Goal: Task Accomplishment & Management: Use online tool/utility

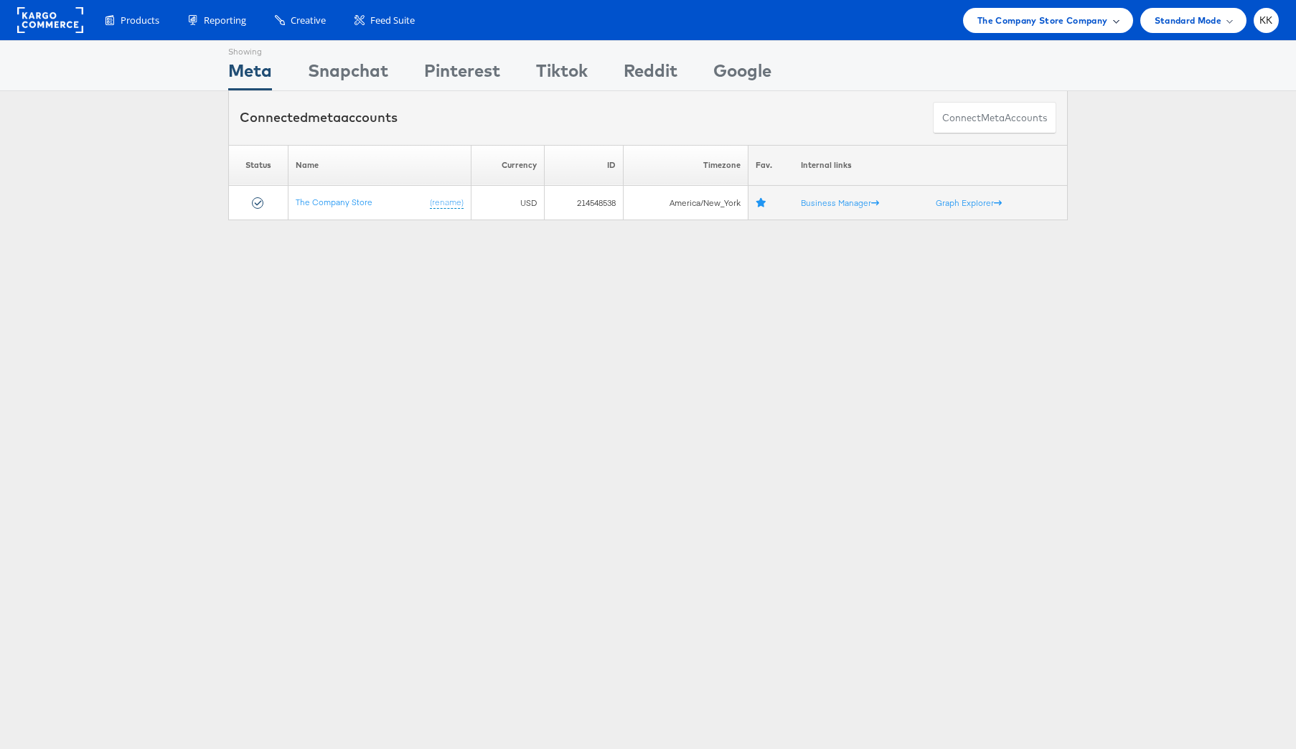
click at [1080, 8] on div "The Company Store Company" at bounding box center [1048, 20] width 170 height 25
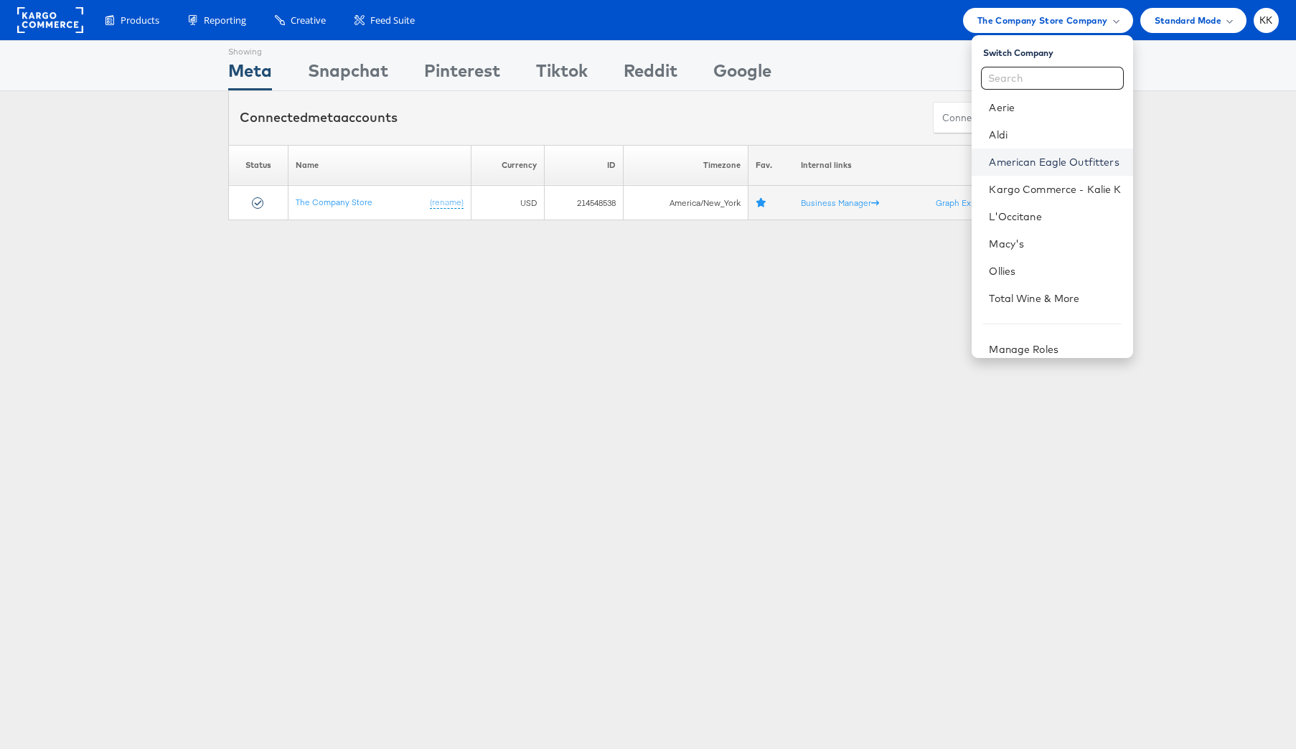
click at [1053, 162] on link "American Eagle Outfitters" at bounding box center [1055, 162] width 132 height 14
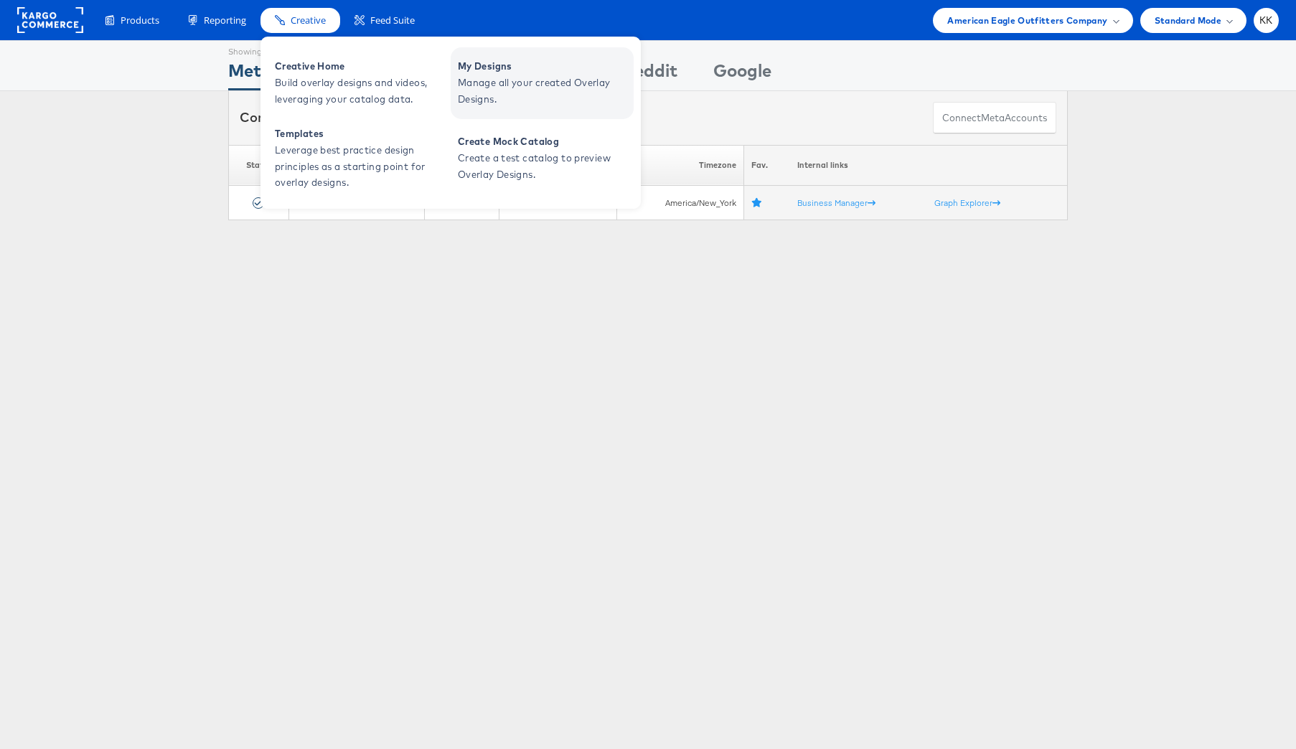
click at [511, 78] on span "Manage all your created Overlay Designs." at bounding box center [544, 91] width 172 height 33
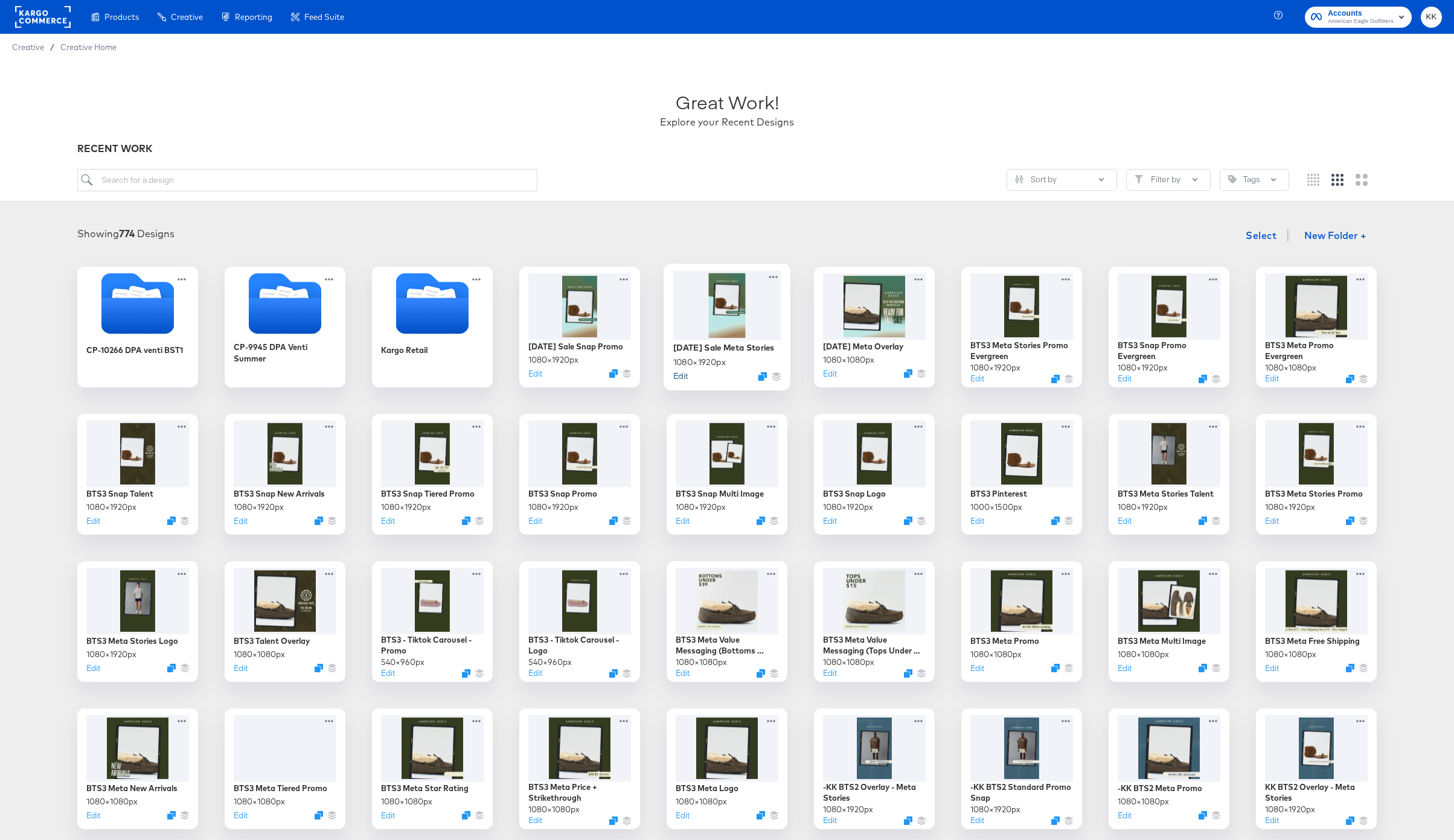
click at [677, 382] on button "Edit" at bounding box center [679, 376] width 14 height 12
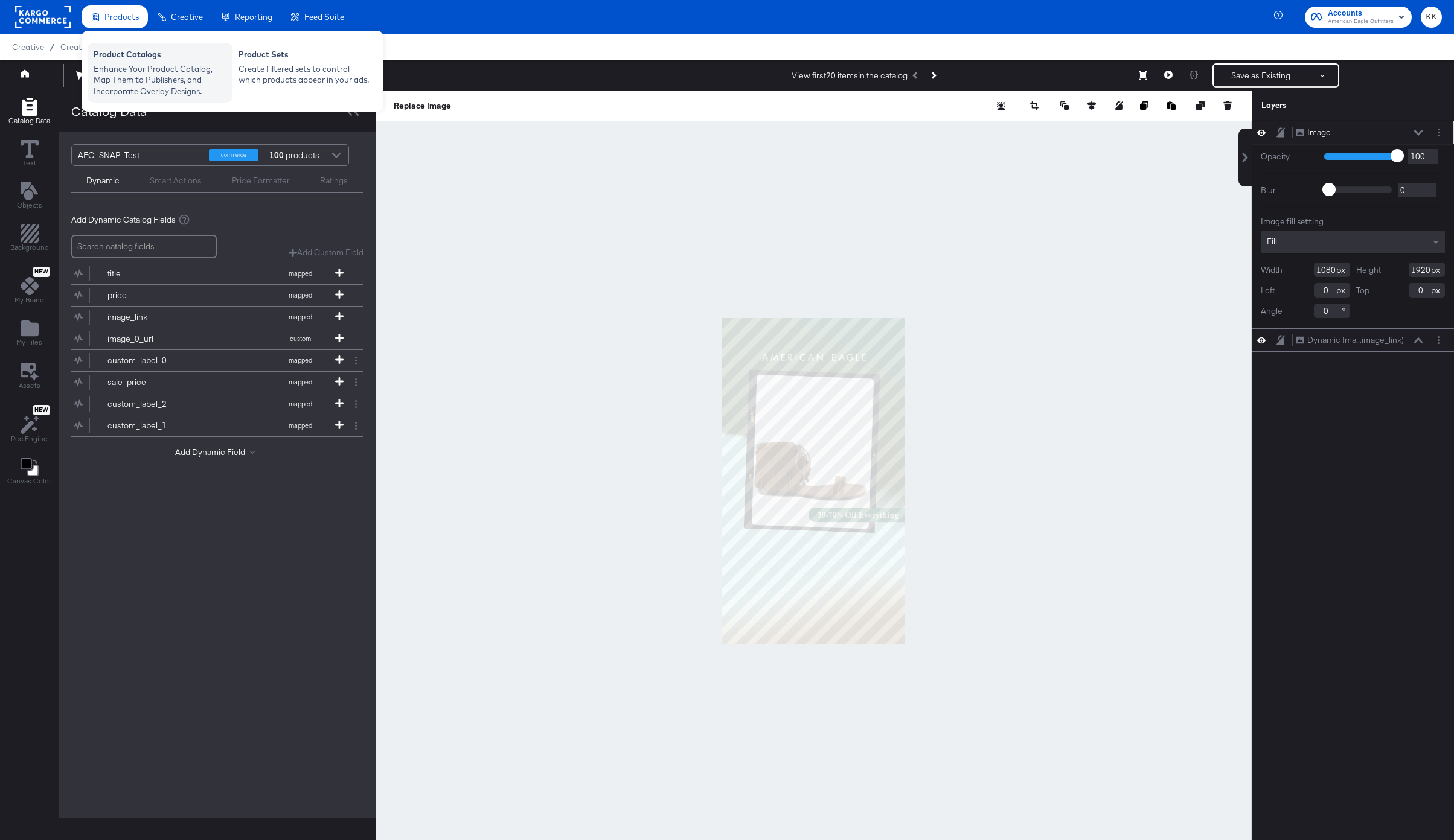
click at [120, 62] on div "Product Catalogs" at bounding box center [160, 55] width 133 height 14
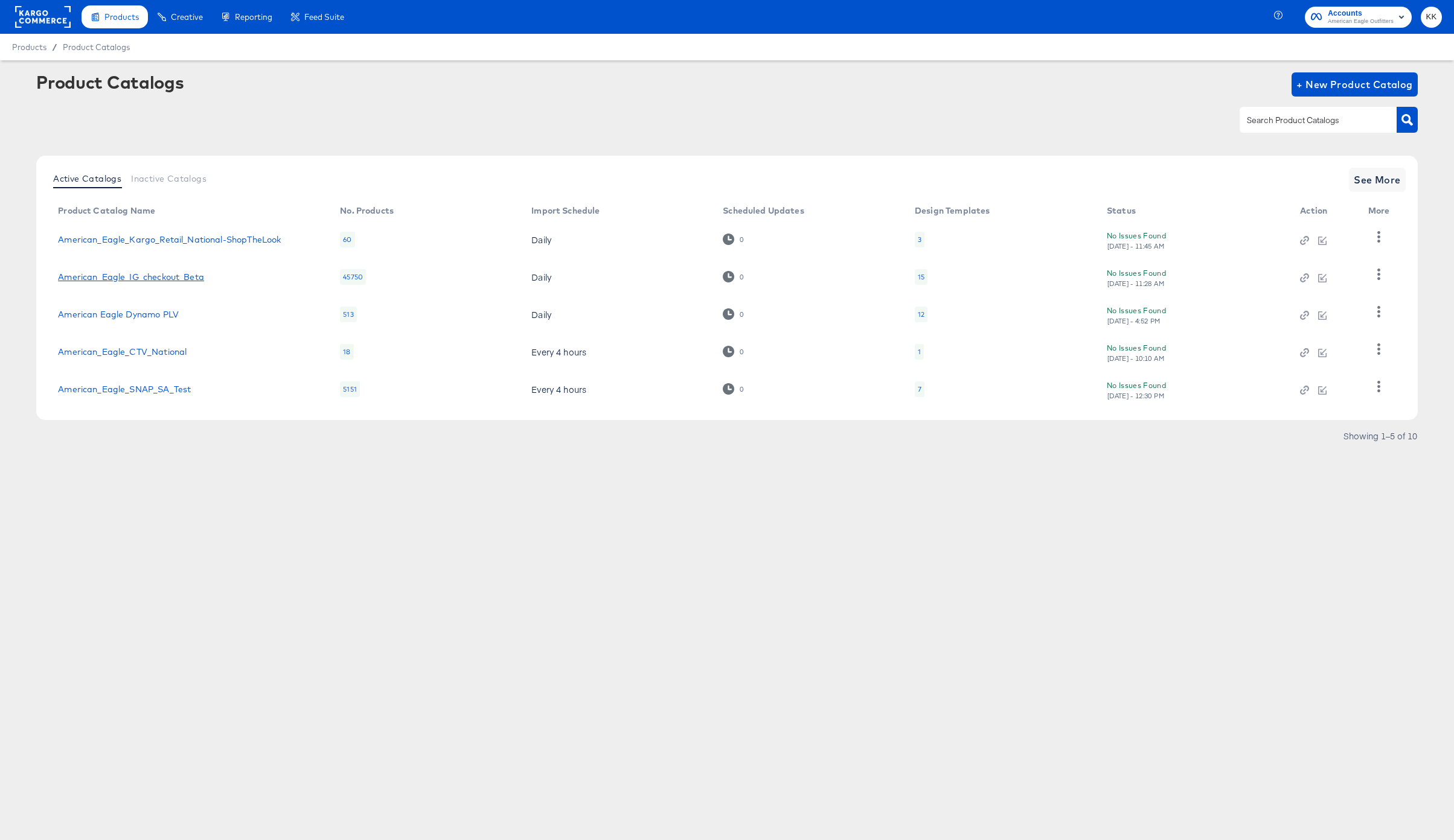
click at [172, 280] on link "American_Eagle_IG_checkout_Beta" at bounding box center [131, 277] width 146 height 9
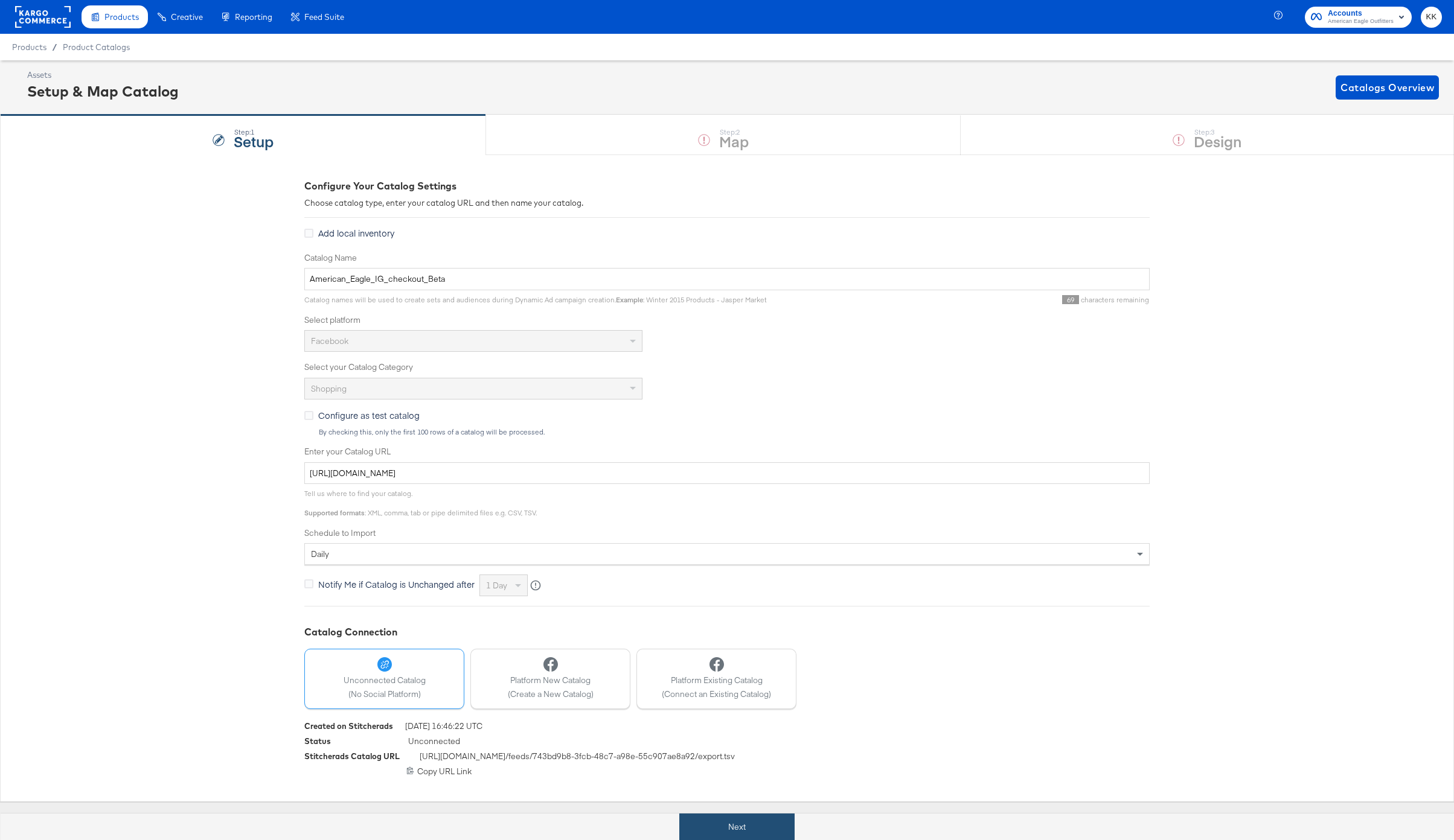
click at [729, 820] on button "Next" at bounding box center [737, 827] width 115 height 27
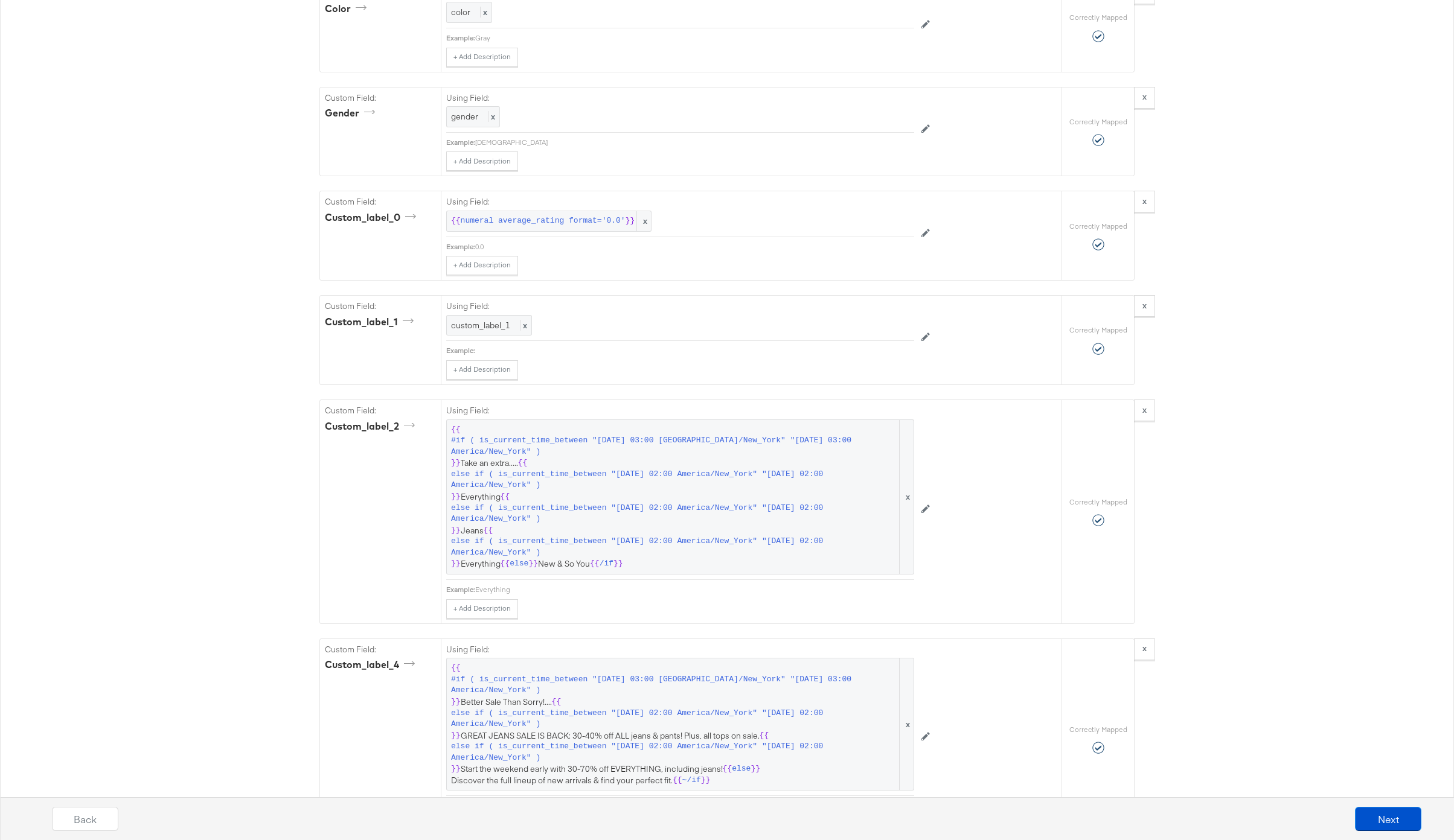
scroll to position [1783, 0]
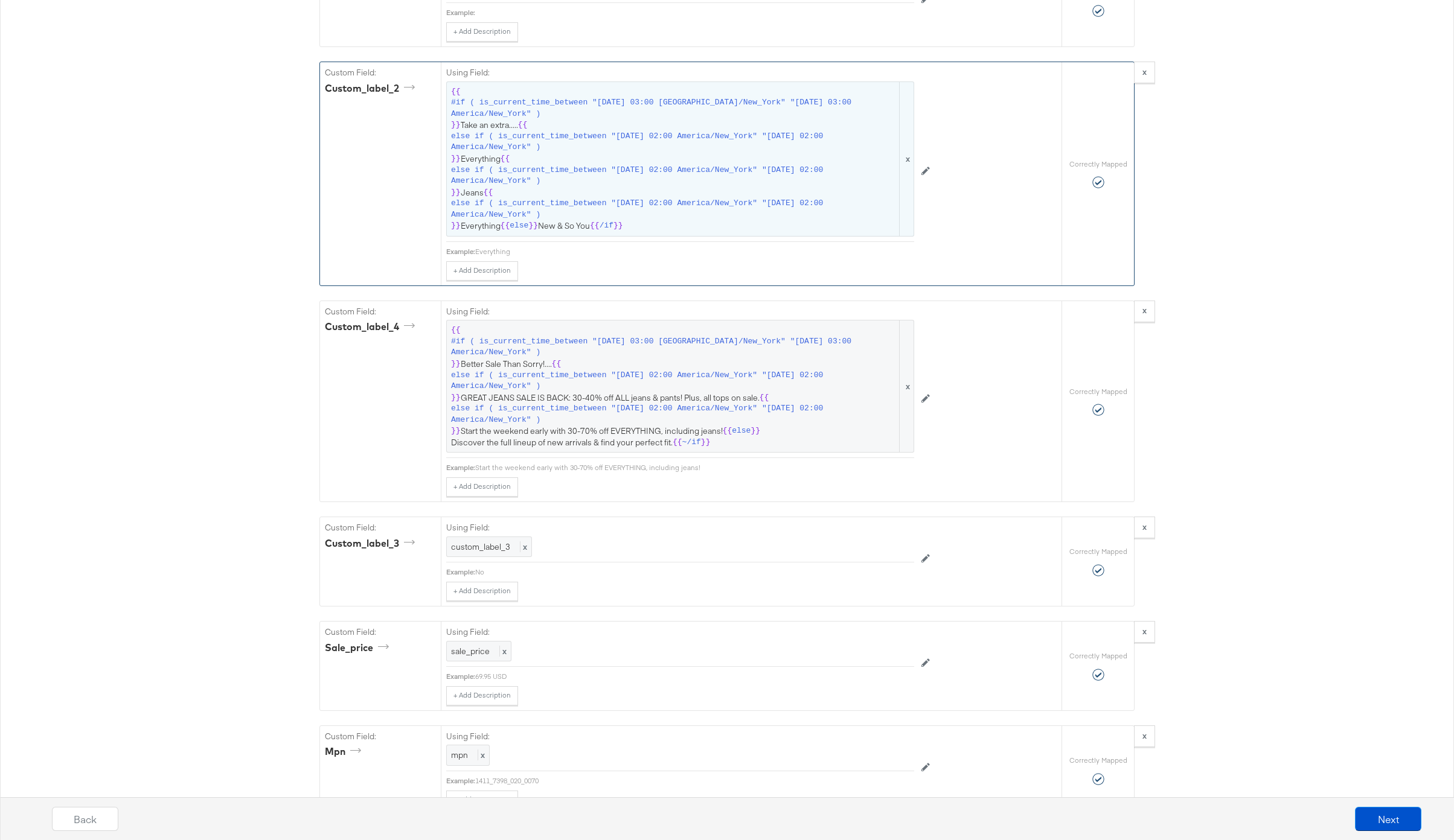
click at [605, 170] on span "else if ( is_current_time_between "2025-08-25 02:00 America/New_York" "2025-08-…" at bounding box center [674, 176] width 446 height 23
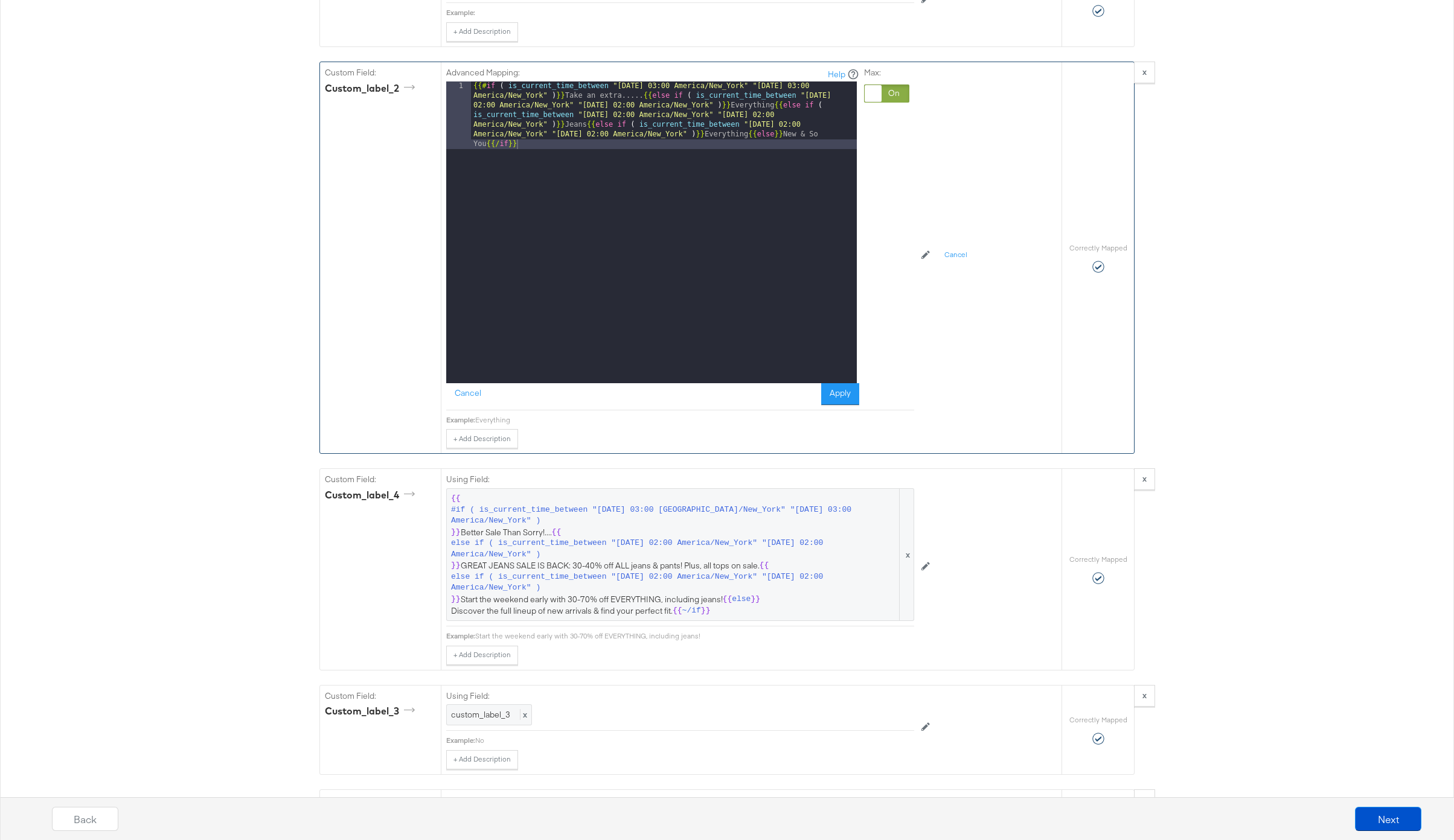
click at [638, 96] on div "{{# if ( is_current_time_between "2024-06-28 03:00 America/New_York" "2024-06-2…" at bounding box center [664, 300] width 386 height 437
click at [828, 387] on button "Apply" at bounding box center [839, 394] width 38 height 22
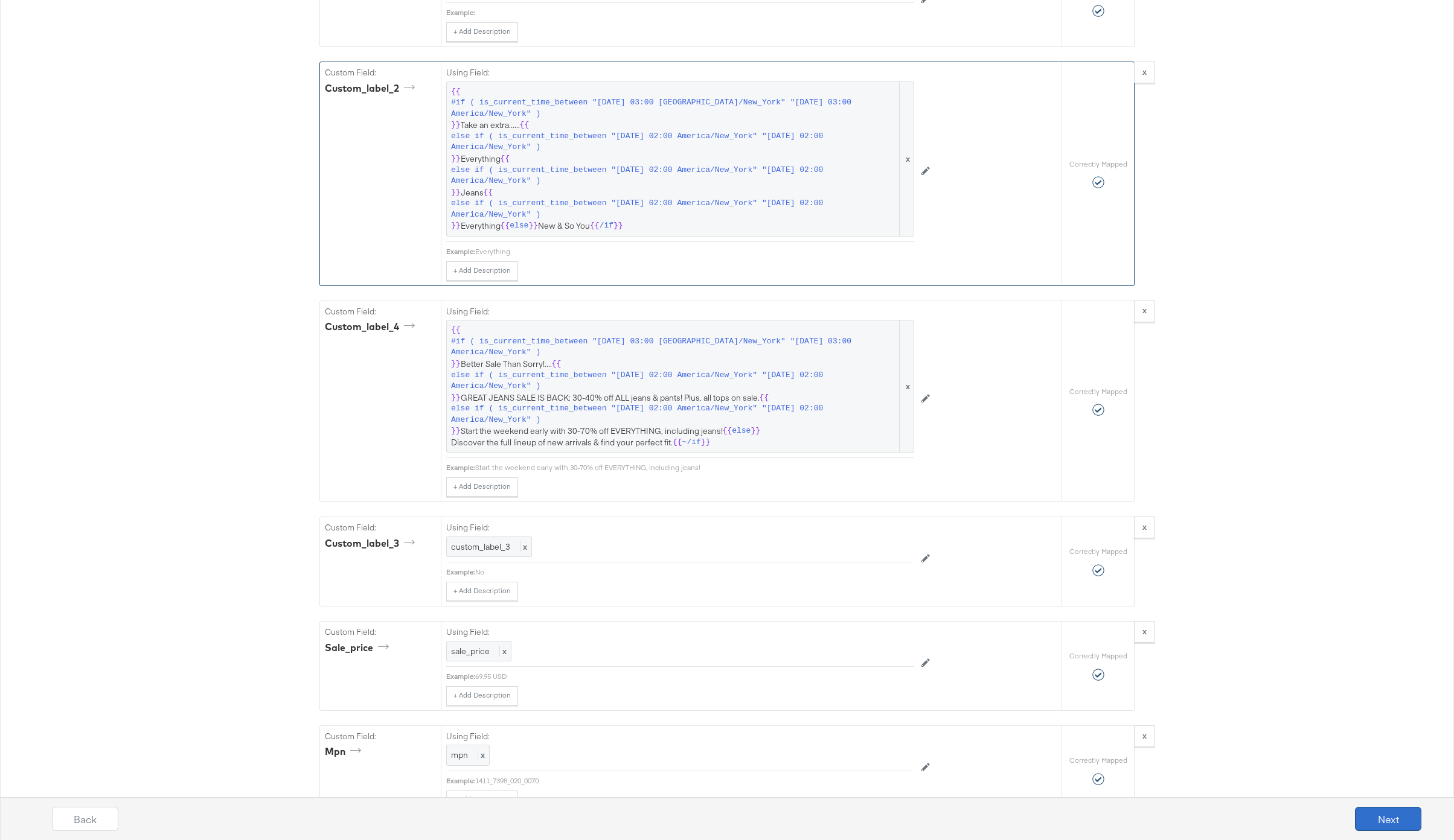
click at [1361, 819] on button "Next" at bounding box center [1388, 819] width 66 height 24
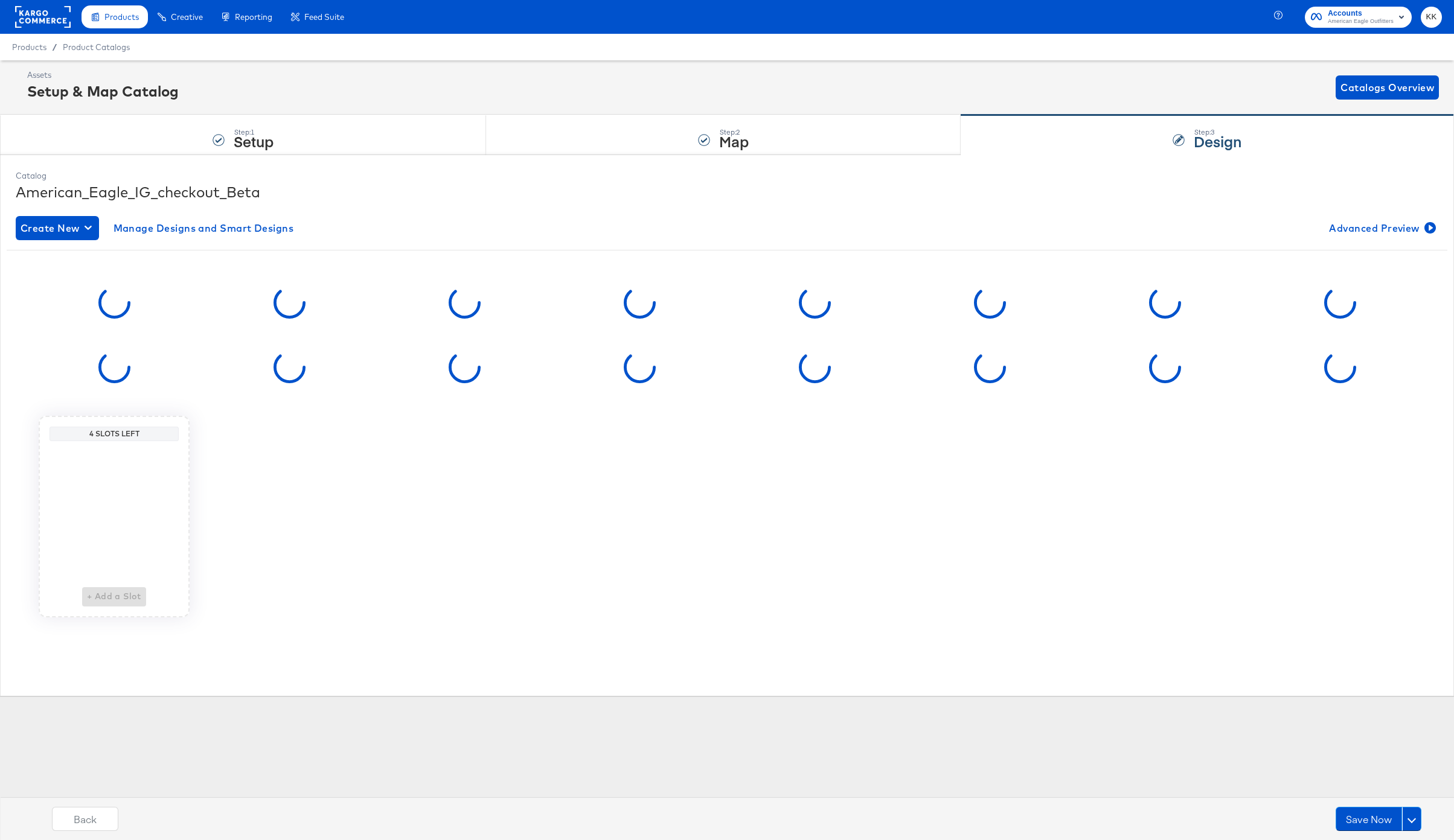
scroll to position [0, 0]
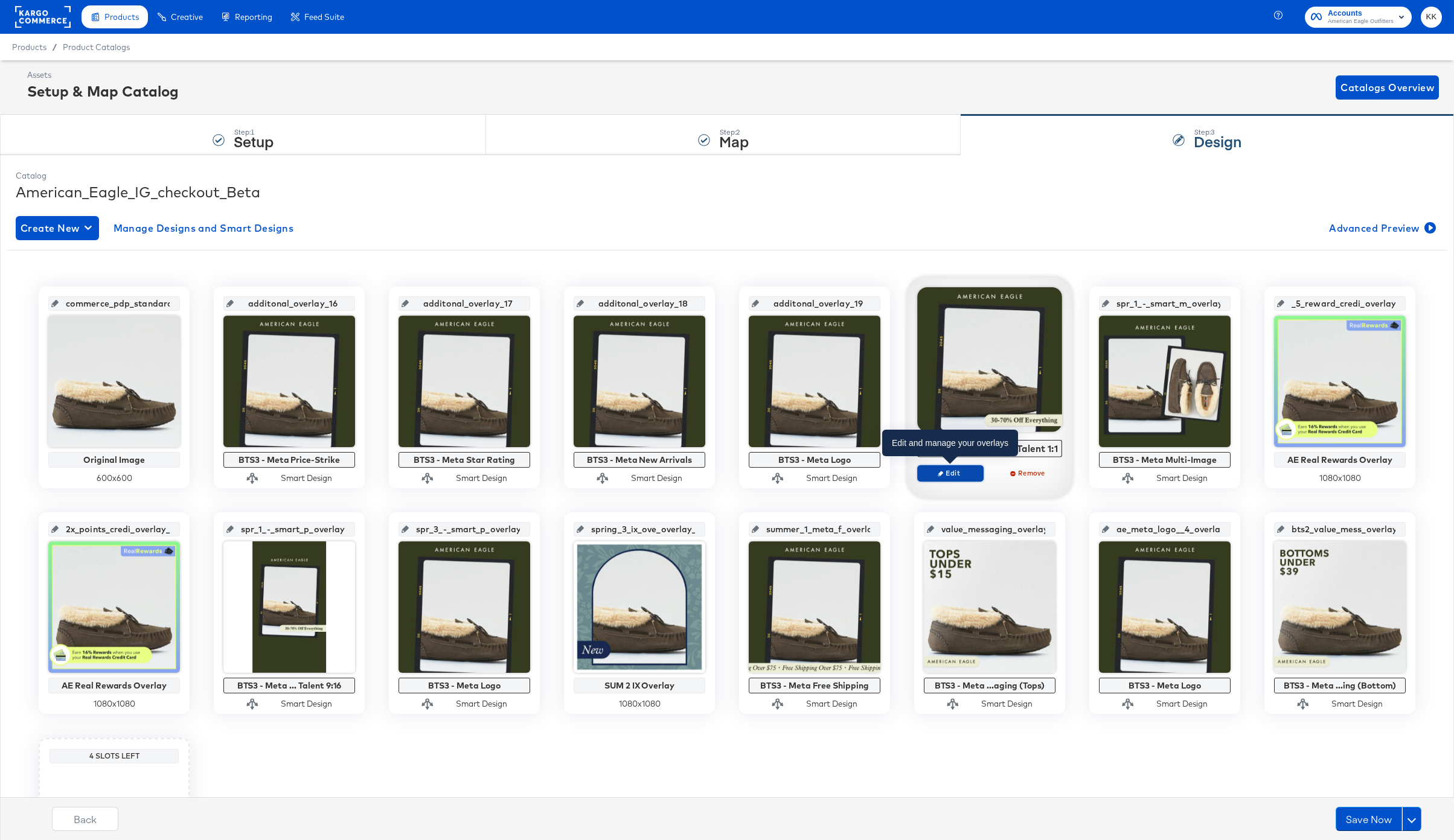
click at [959, 474] on span "Edit" at bounding box center [950, 473] width 56 height 9
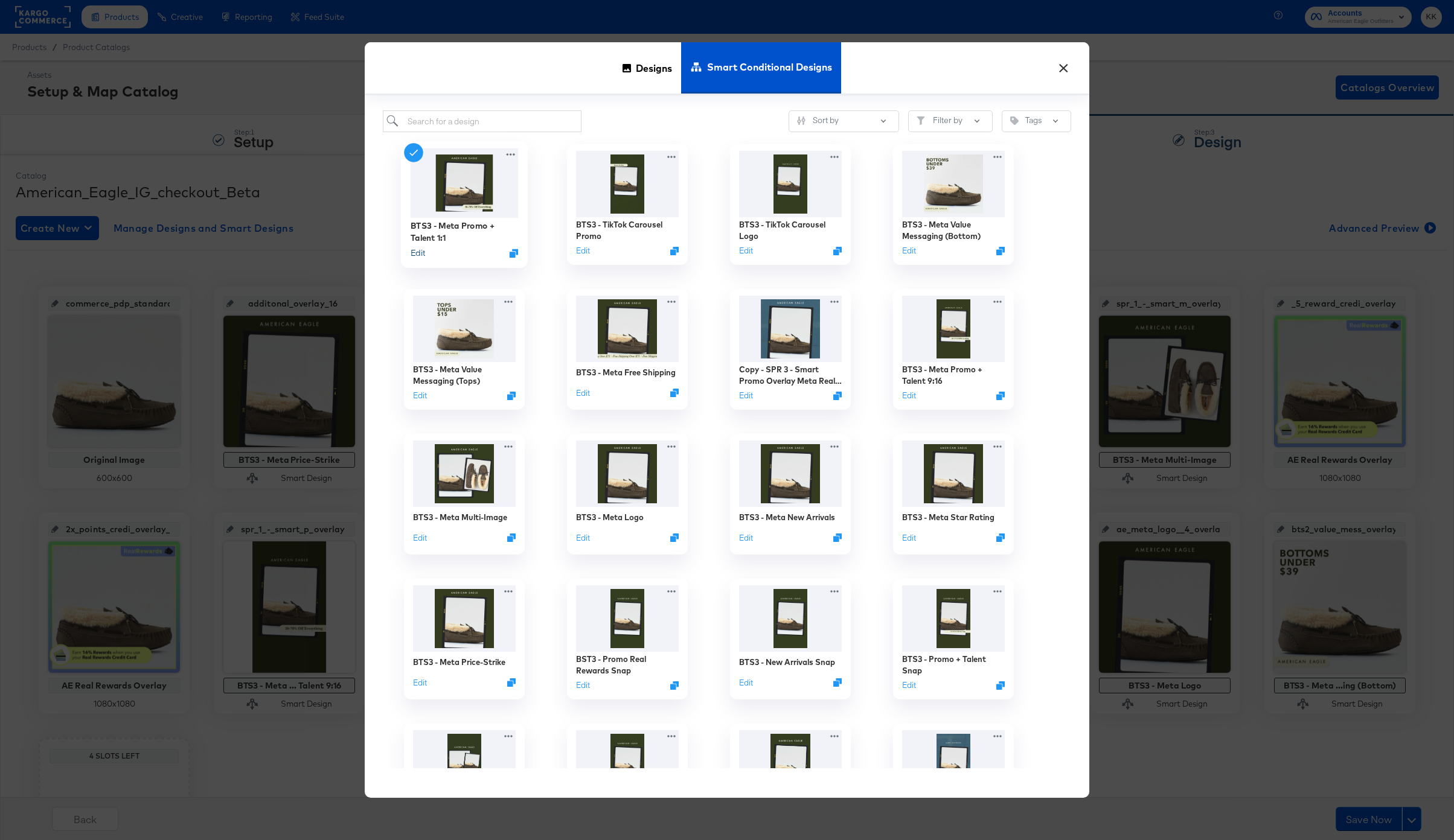
click at [420, 252] on button "Edit" at bounding box center [417, 253] width 14 height 12
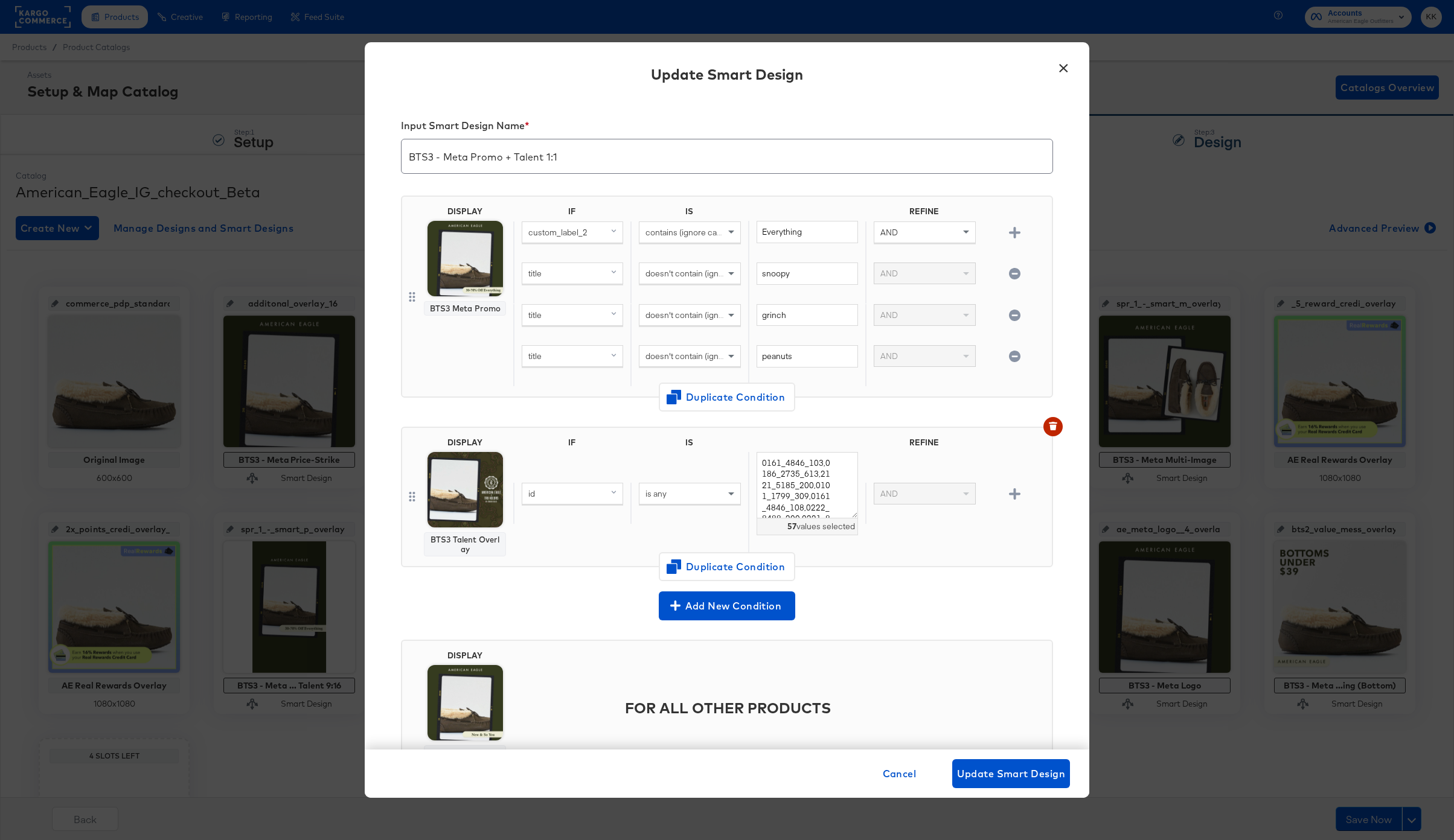
click at [463, 256] on img at bounding box center [465, 259] width 76 height 76
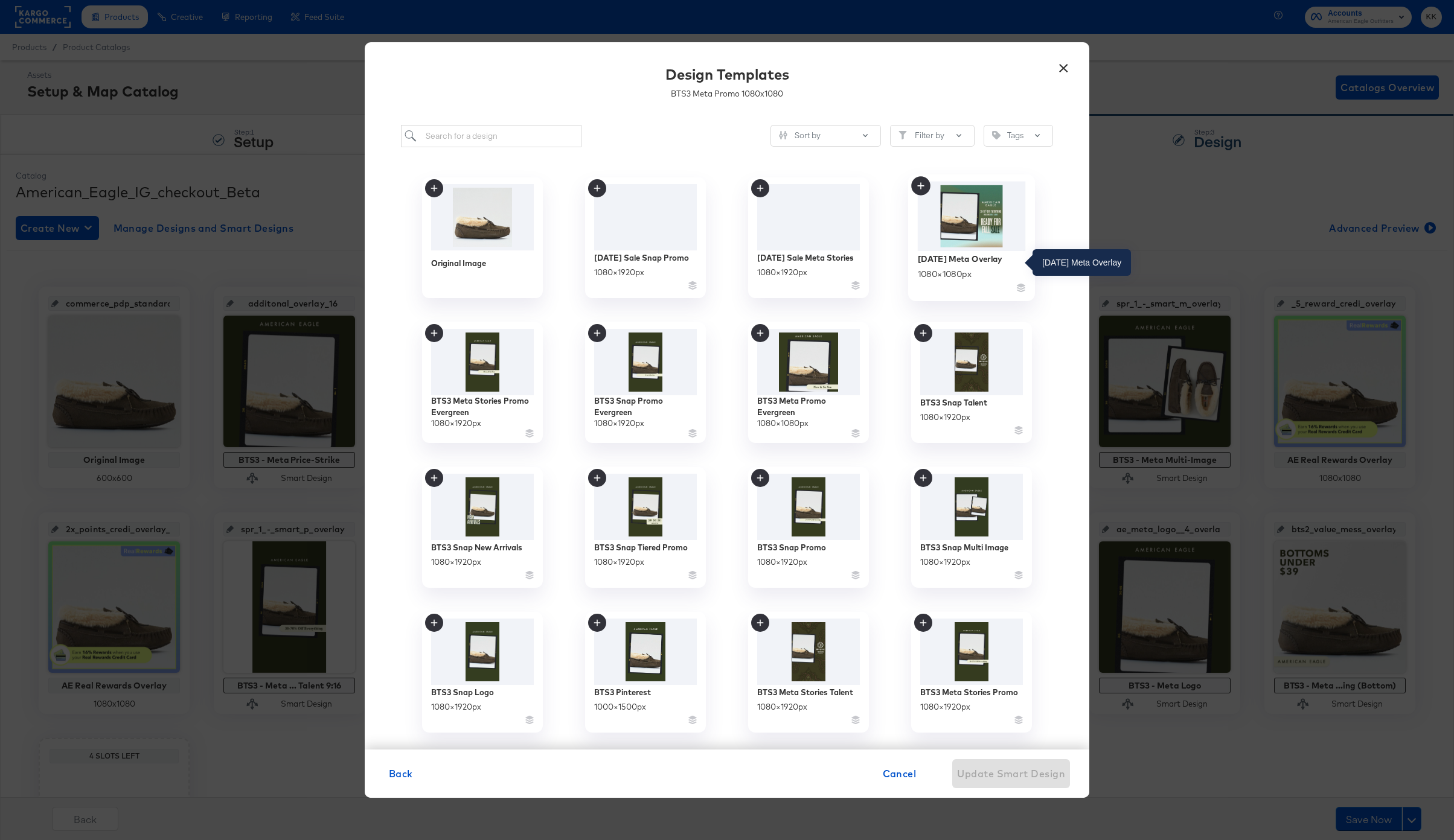
click at [978, 256] on div "Labor Day 2025 Meta Overlay" at bounding box center [960, 259] width 84 height 12
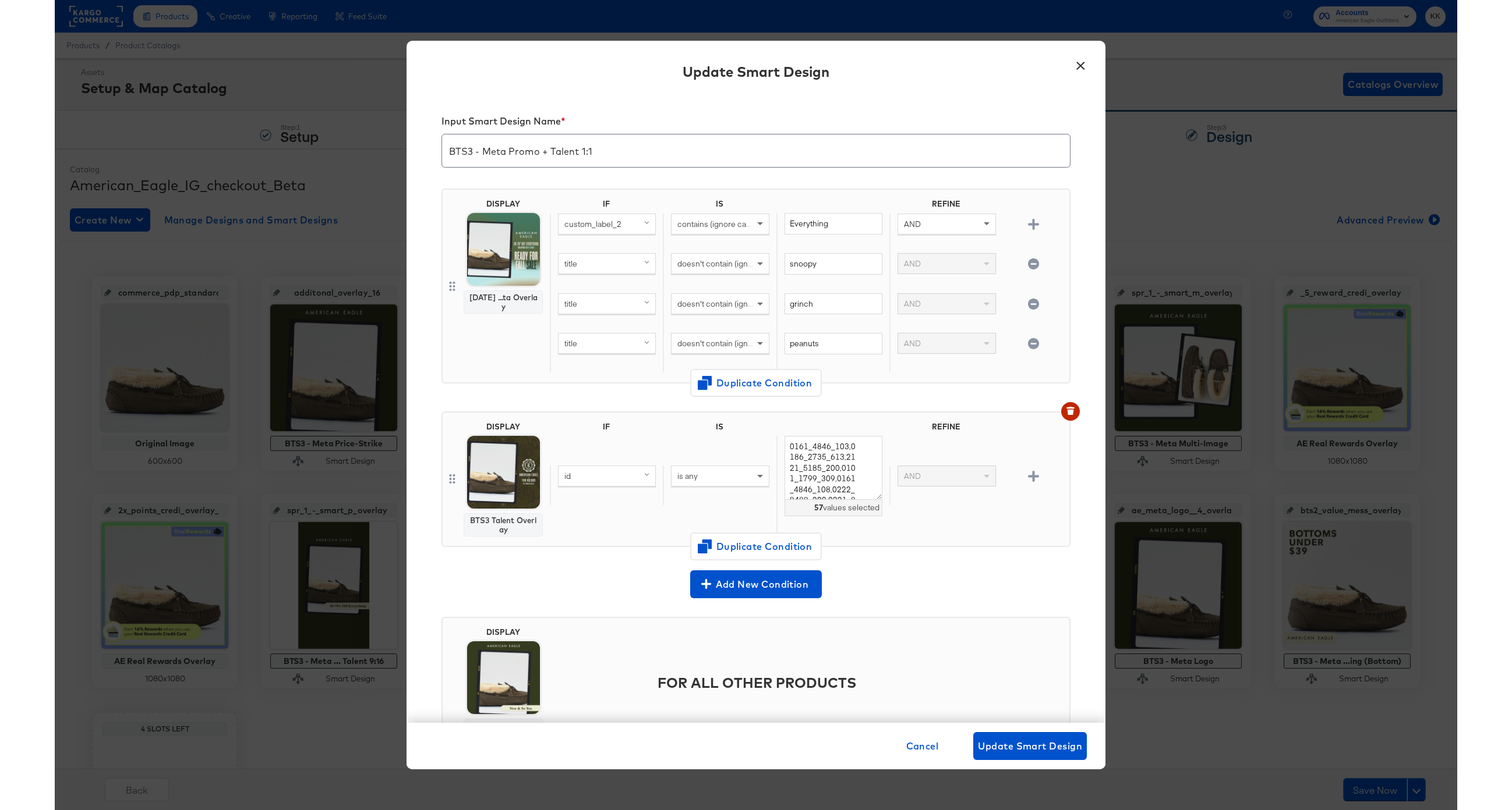
scroll to position [59, 0]
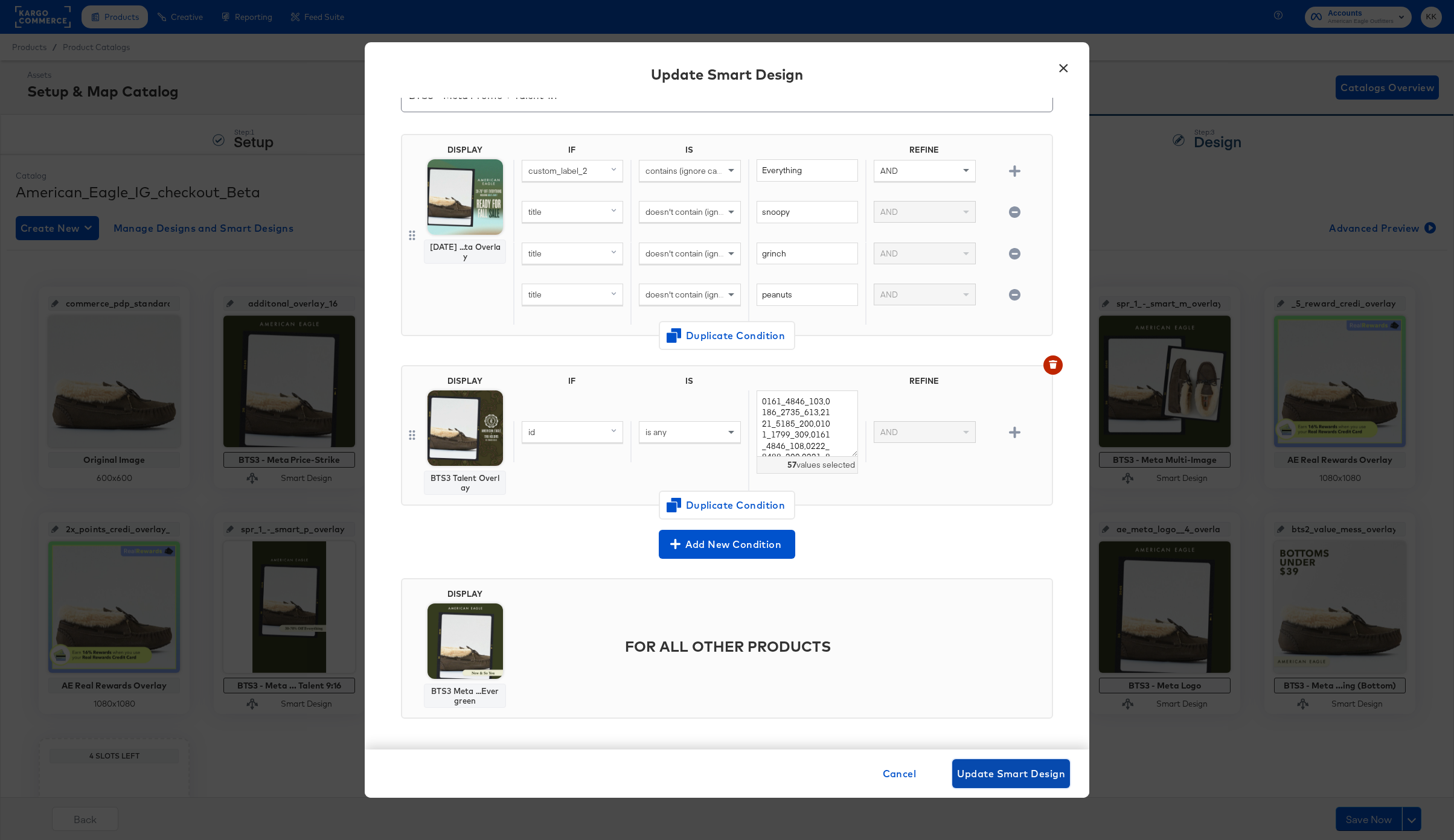
click at [976, 769] on span "Update Smart Design" at bounding box center [1011, 774] width 108 height 17
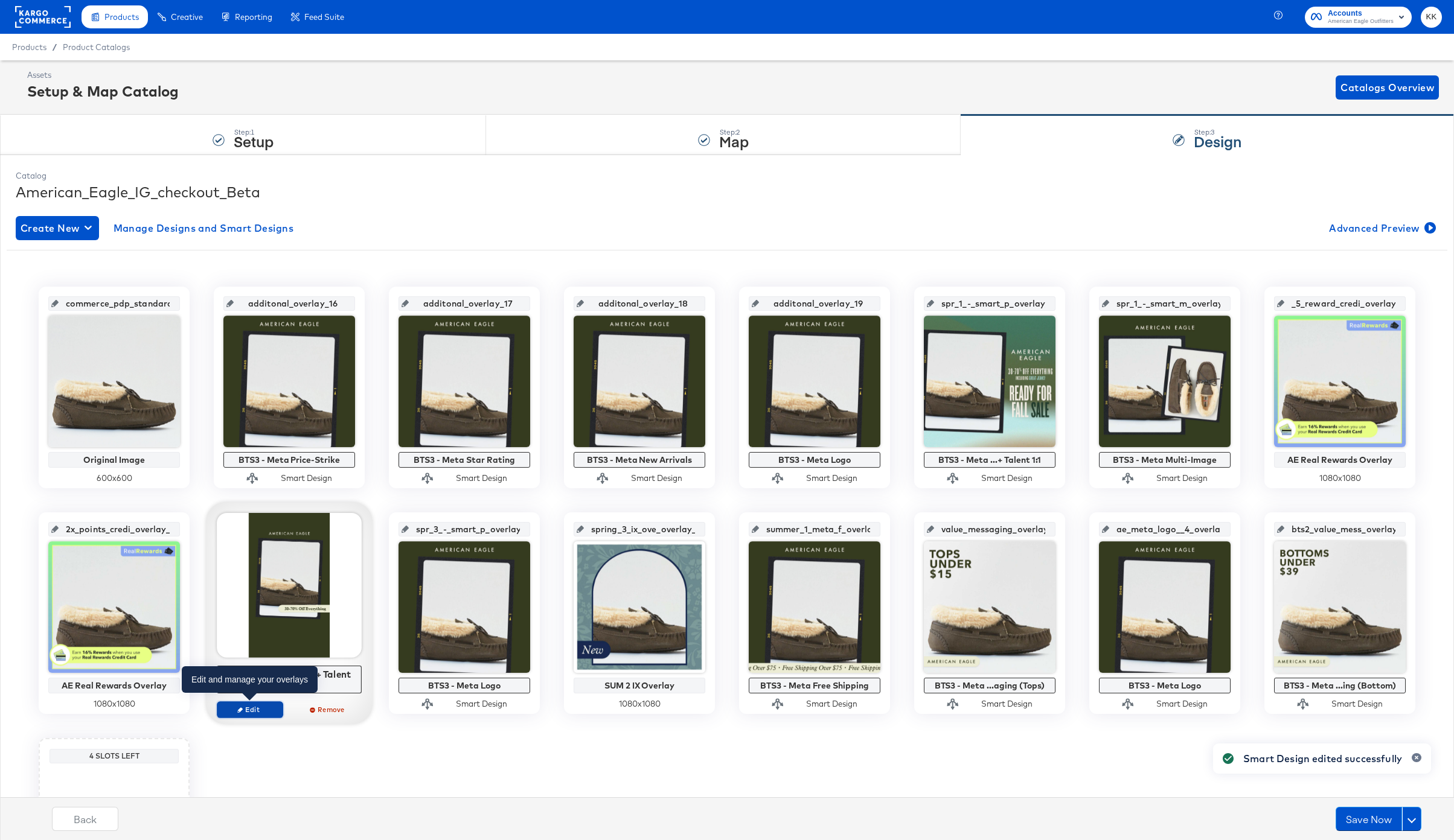
click at [241, 707] on icon "button" at bounding box center [240, 710] width 5 height 5
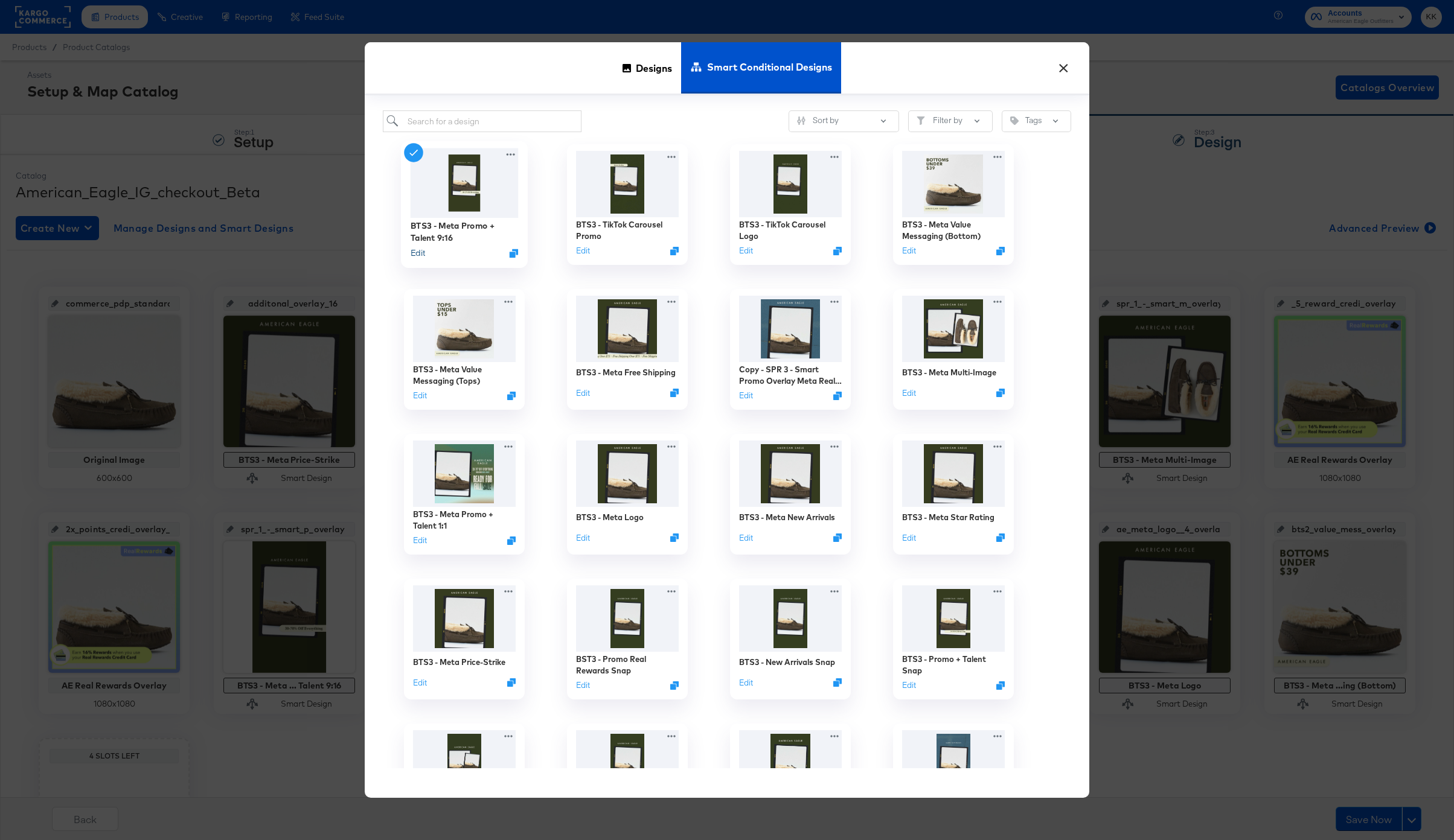
click at [416, 251] on button "Edit" at bounding box center [417, 253] width 14 height 12
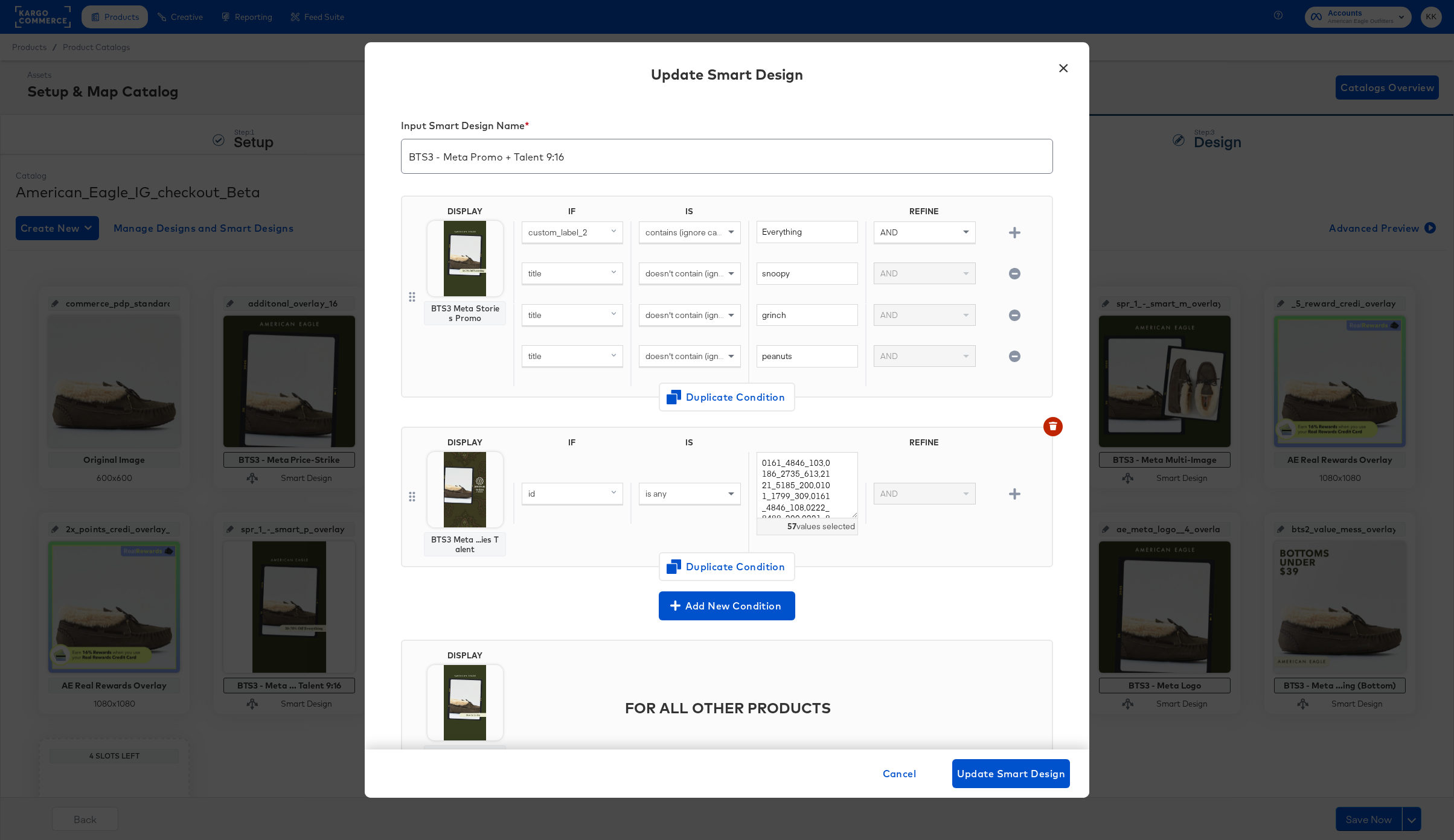
click at [472, 243] on img at bounding box center [465, 259] width 76 height 76
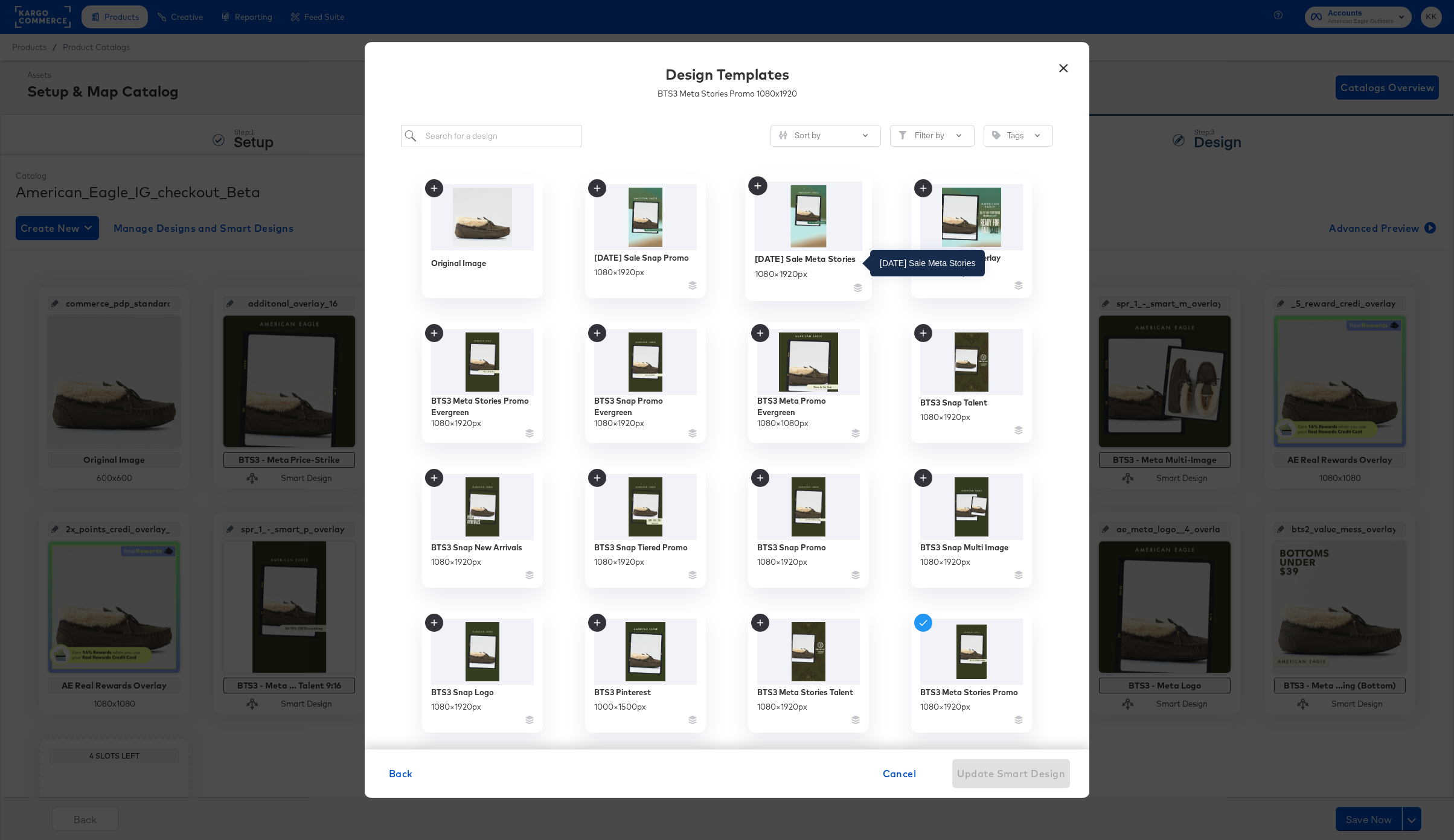
click at [799, 253] on div "Labor Day Sale Meta Stories" at bounding box center [805, 259] width 102 height 12
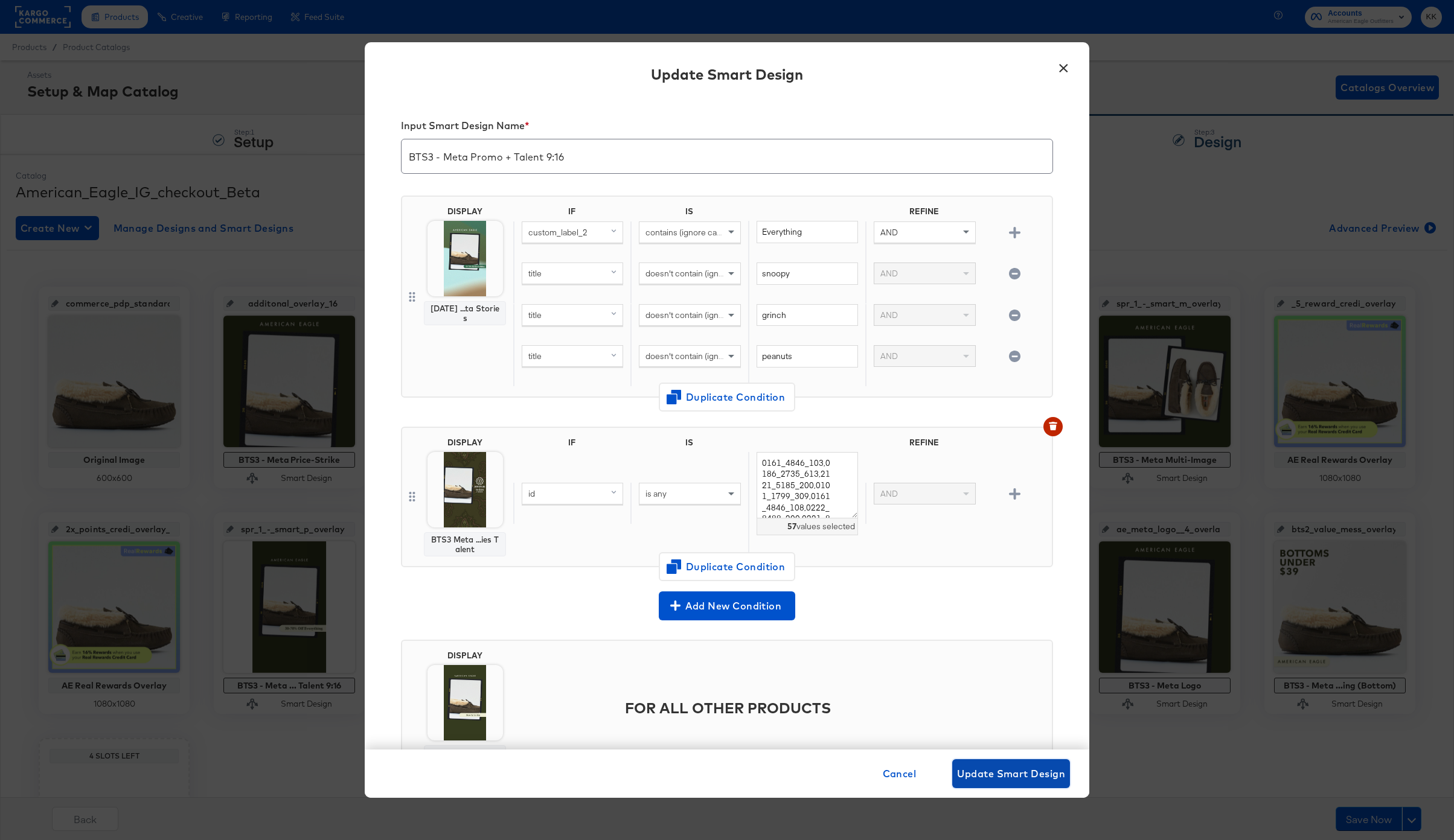
click at [978, 775] on span "Update Smart Design" at bounding box center [1011, 774] width 108 height 17
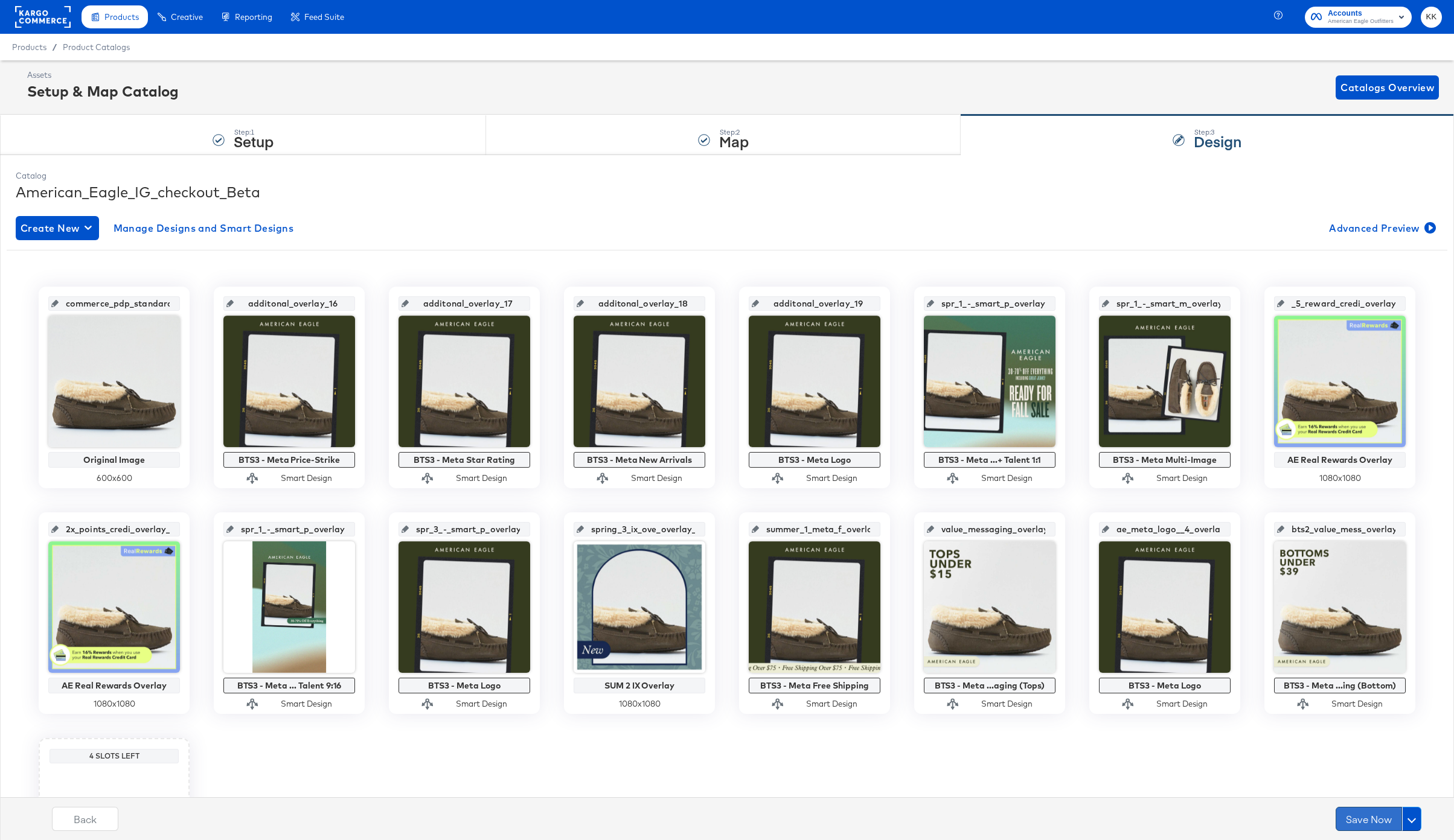
click at [1342, 819] on button "Save Now" at bounding box center [1368, 819] width 66 height 24
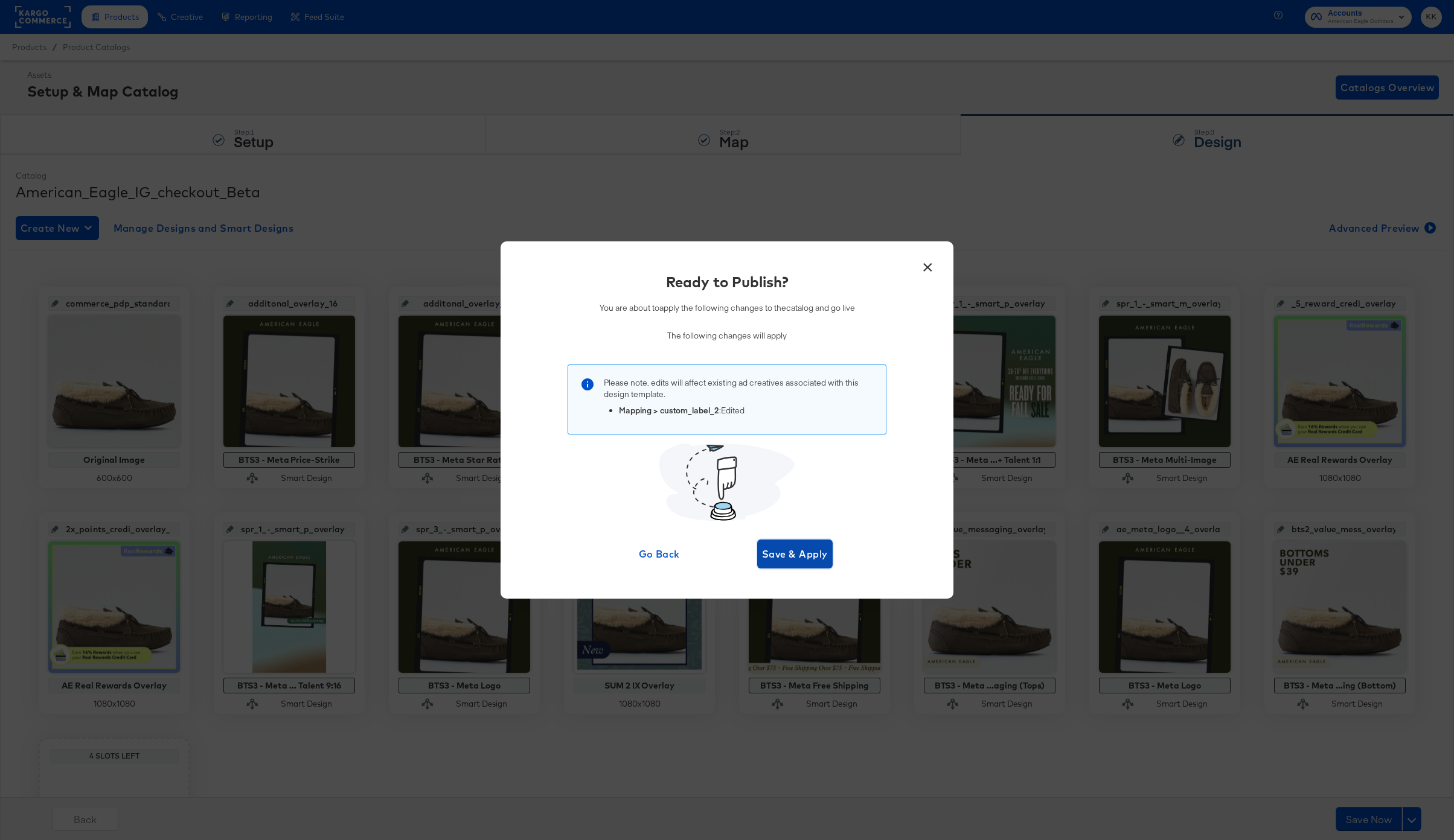
click at [809, 555] on span "Save & Apply" at bounding box center [795, 554] width 66 height 17
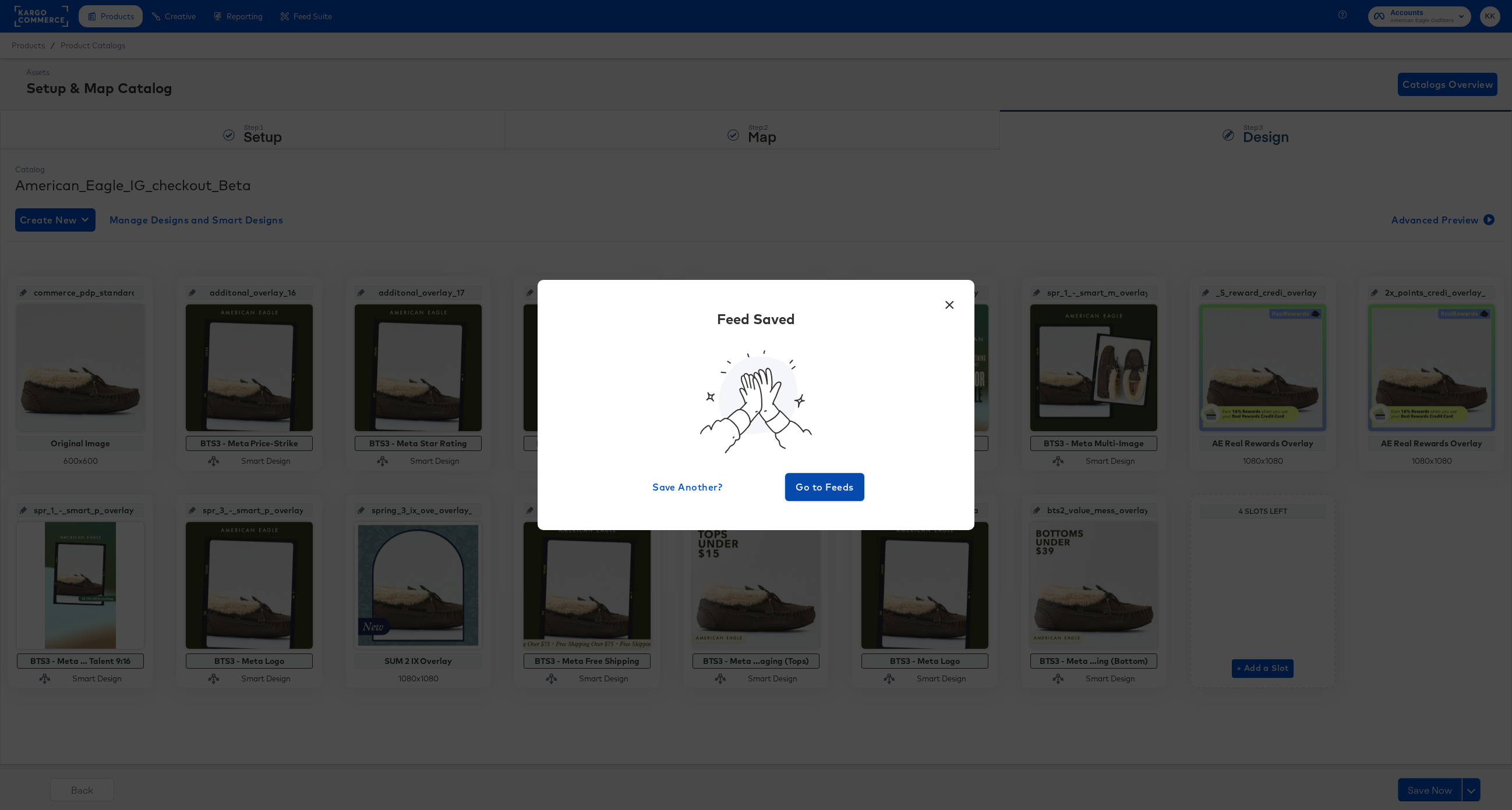
click at [812, 484] on span "Go to Feeds" at bounding box center [824, 487] width 70 height 16
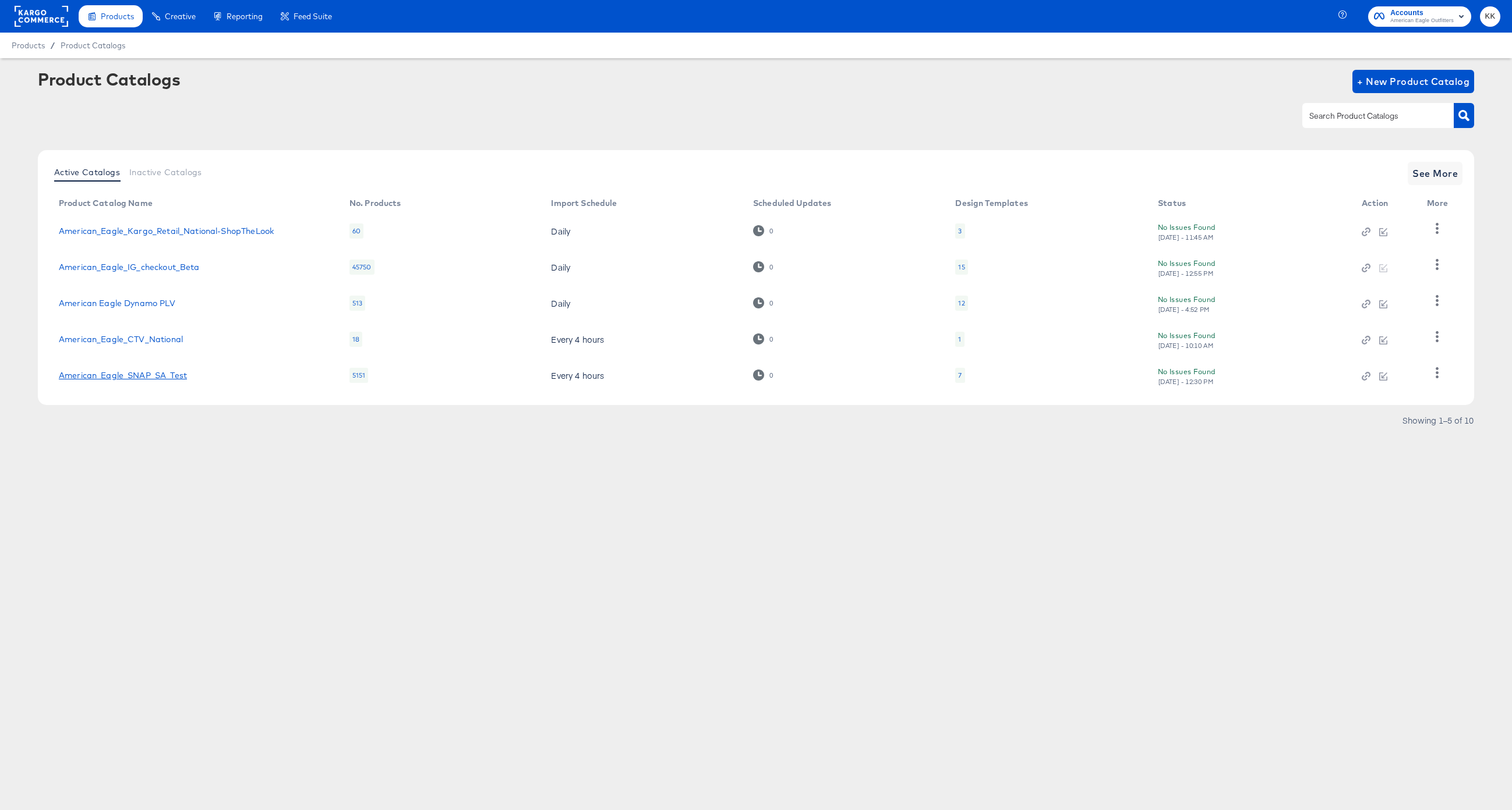
click at [122, 375] on link "American_Eagle_SNAP_SA_Test" at bounding box center [123, 375] width 128 height 9
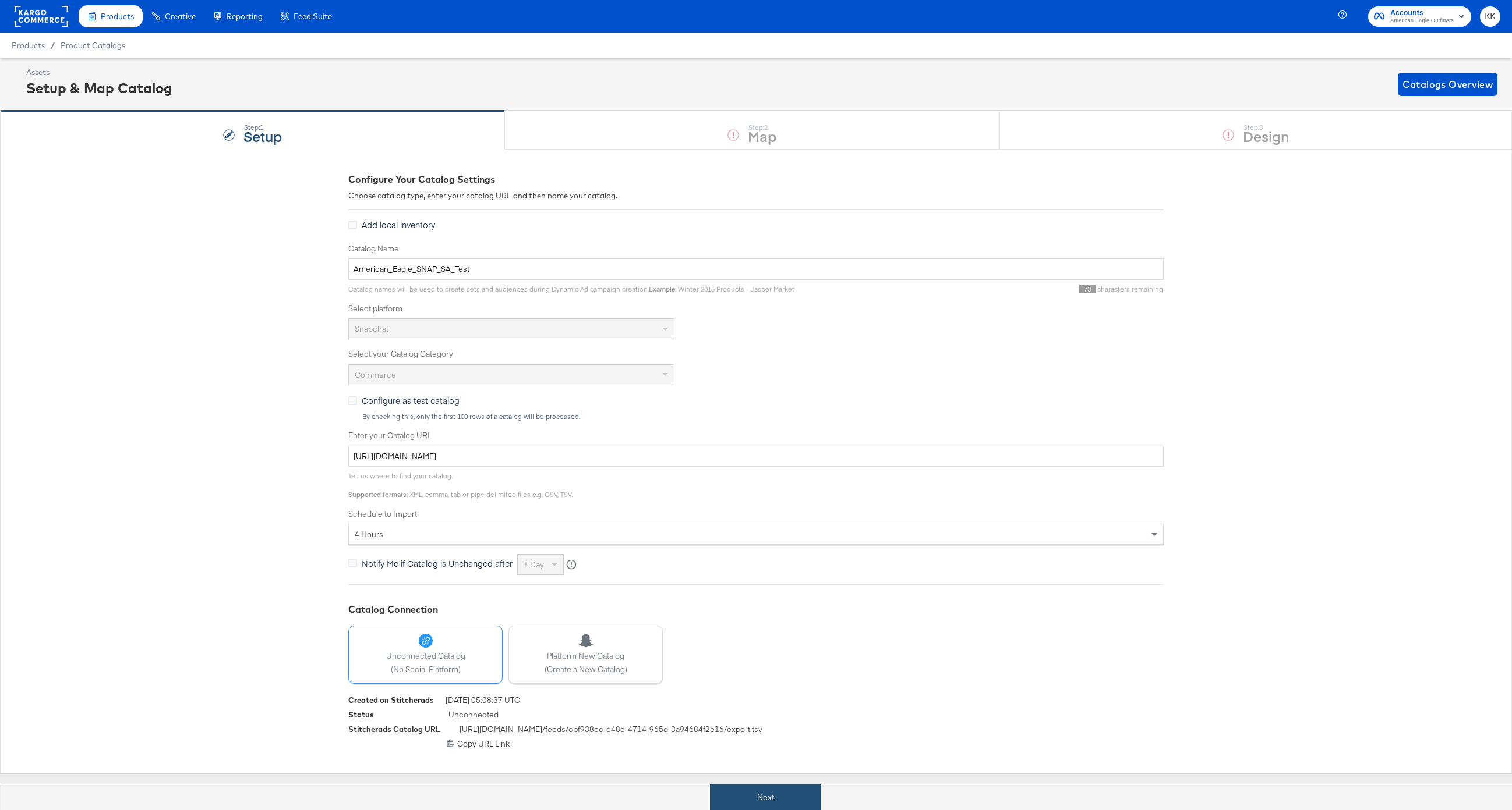
click at [748, 797] on button "Next" at bounding box center [765, 798] width 111 height 26
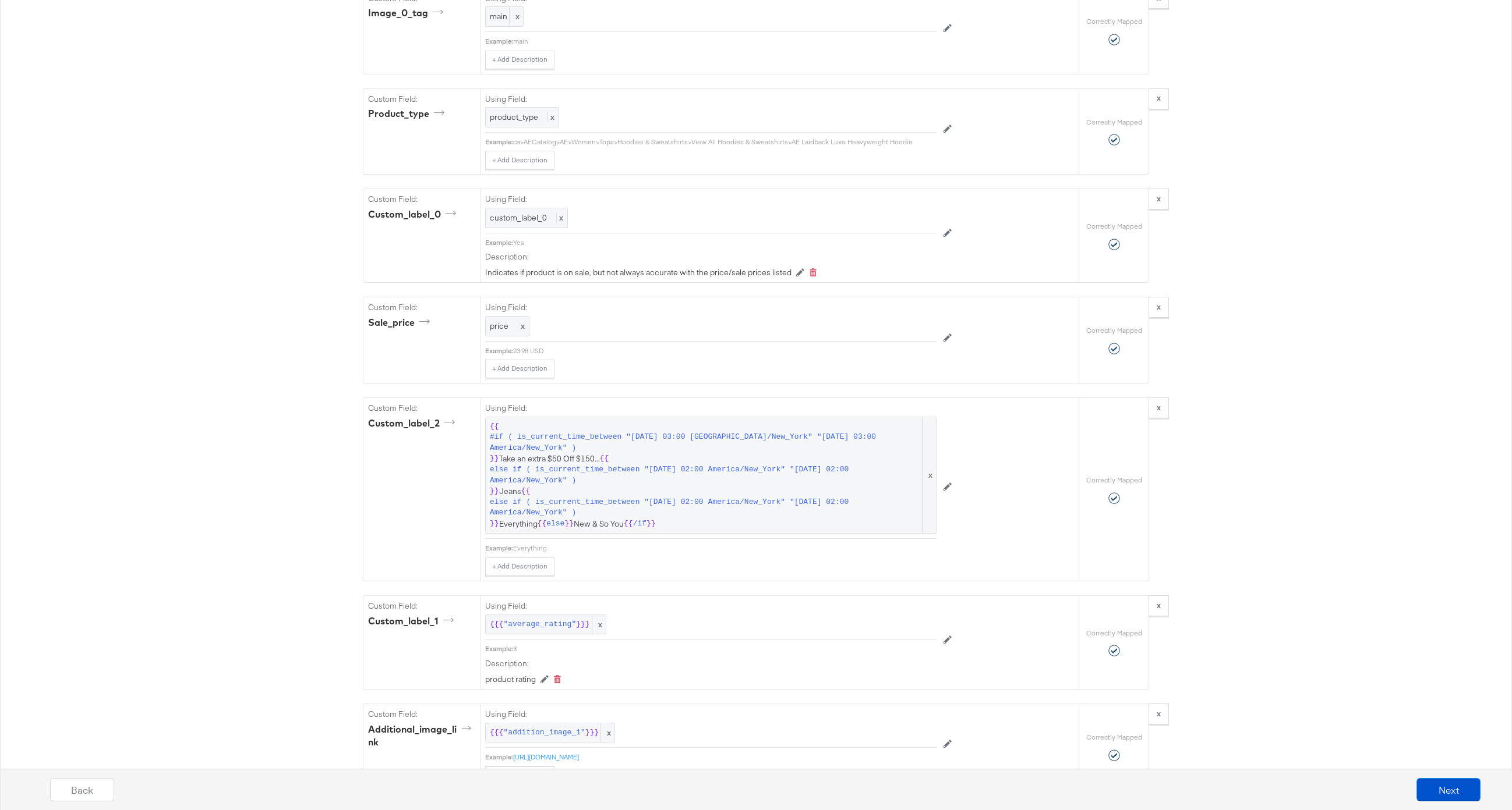
scroll to position [1701, 0]
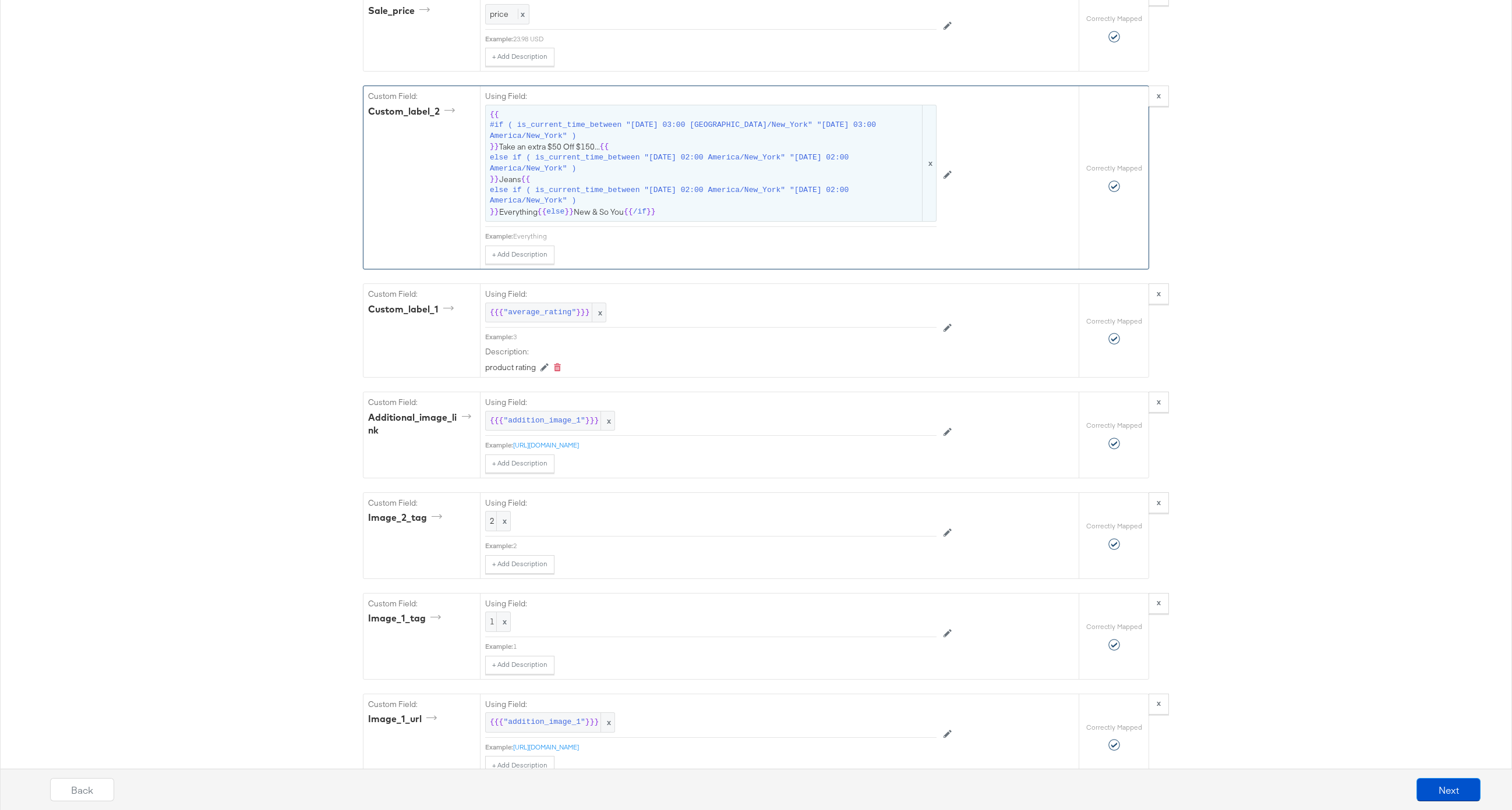
click at [657, 170] on span "else if ( is_current_time_between "2025-08-25 02:00 America/New_York" "2025-08-…" at bounding box center [705, 163] width 430 height 22
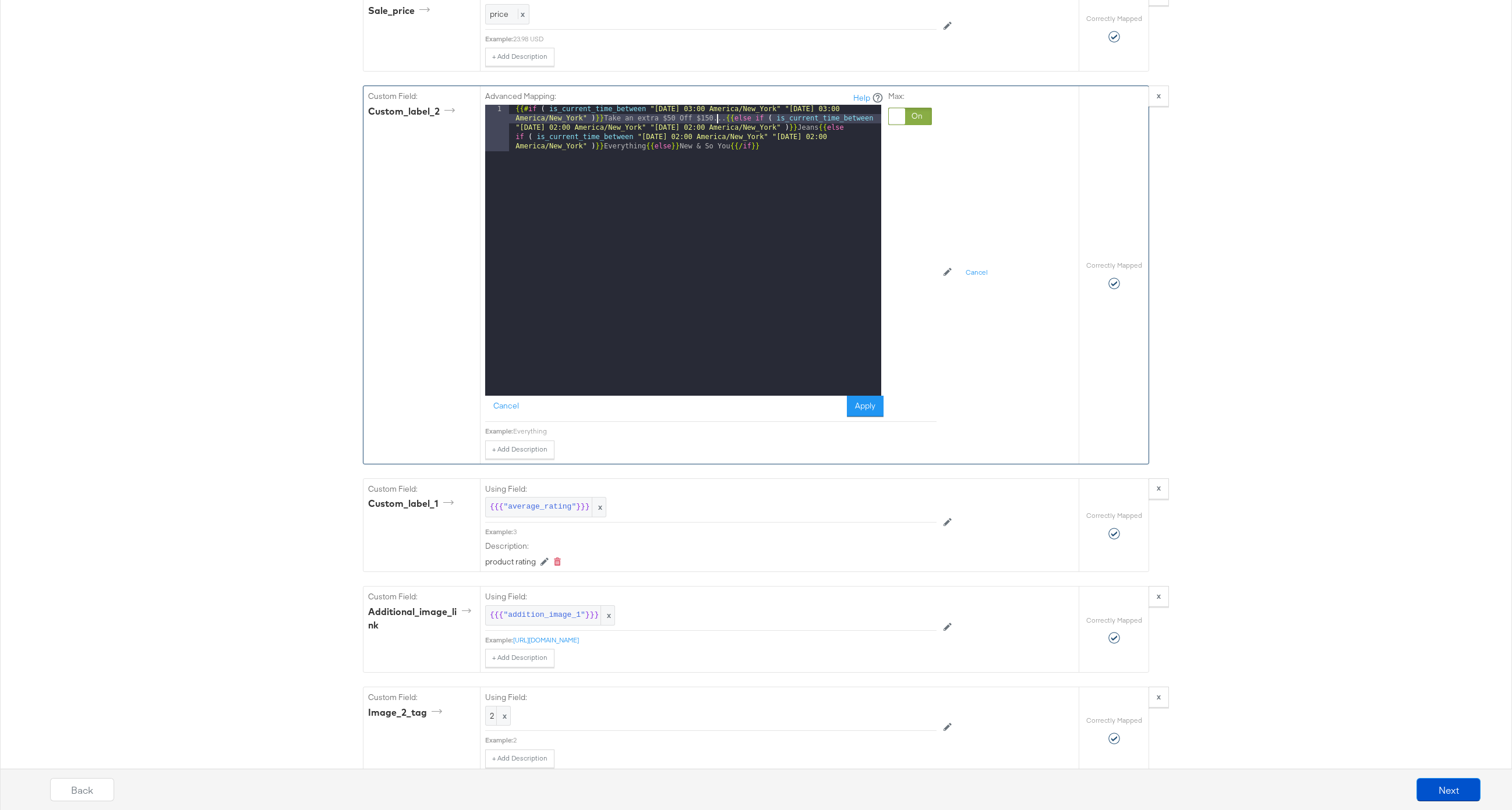
click at [719, 119] on div "{{# if ( is_current_time_between "2024-06-11 03:00 America/New_York" "2024-06-1…" at bounding box center [694, 297] width 372 height 384
click at [855, 407] on button "Apply" at bounding box center [865, 406] width 37 height 21
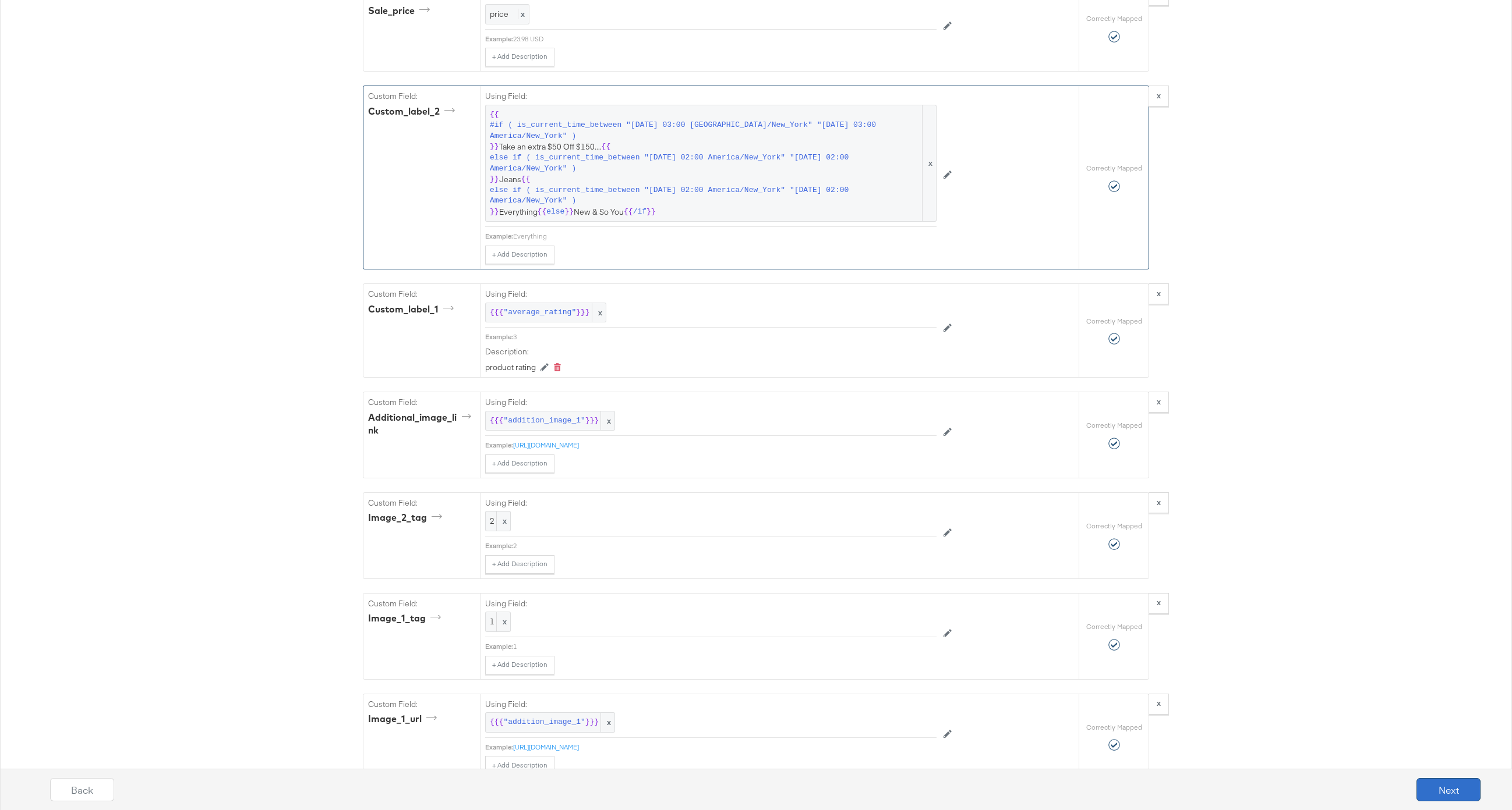
click at [1402, 793] on button "Next" at bounding box center [1448, 790] width 64 height 24
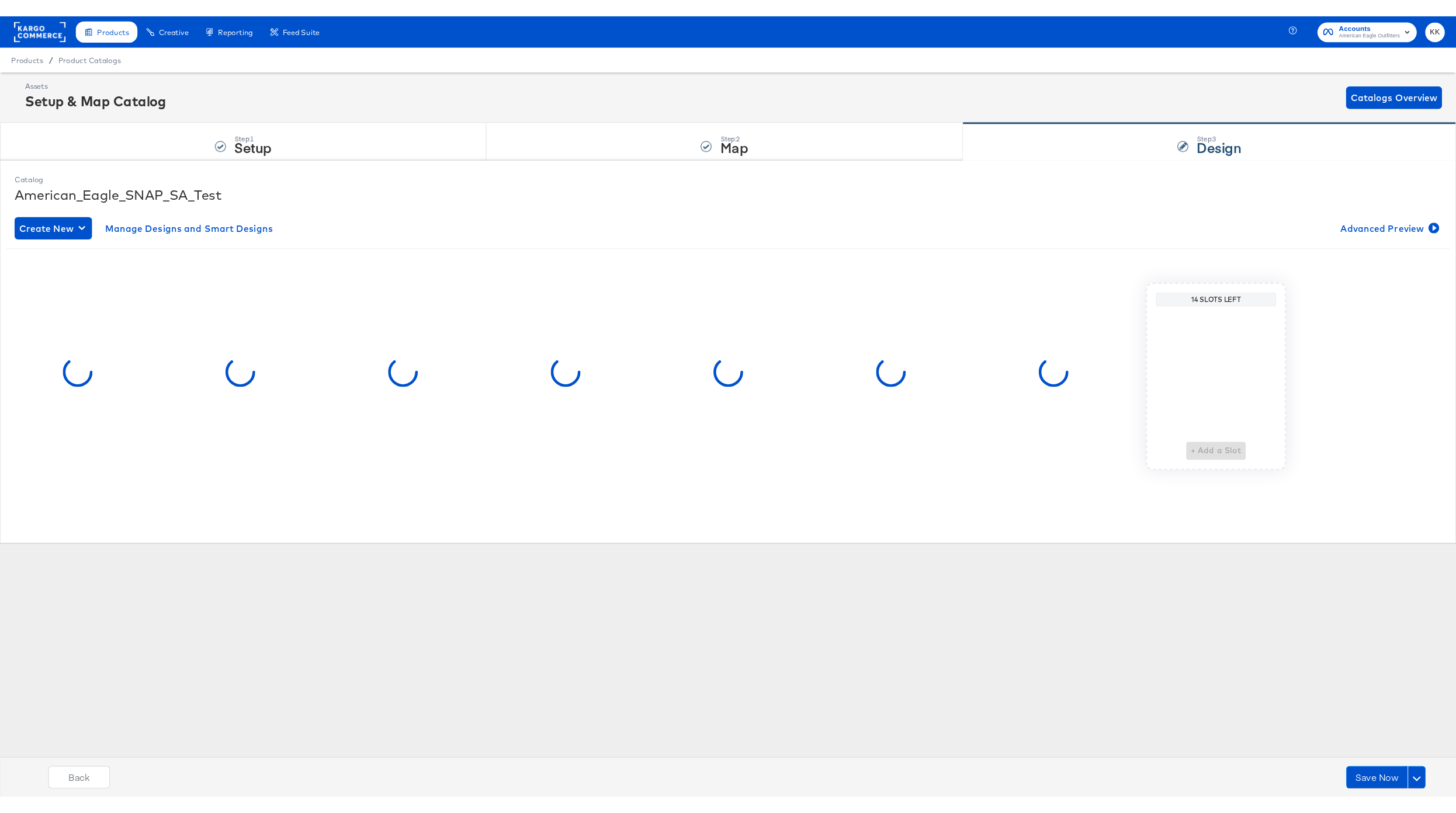
scroll to position [0, 0]
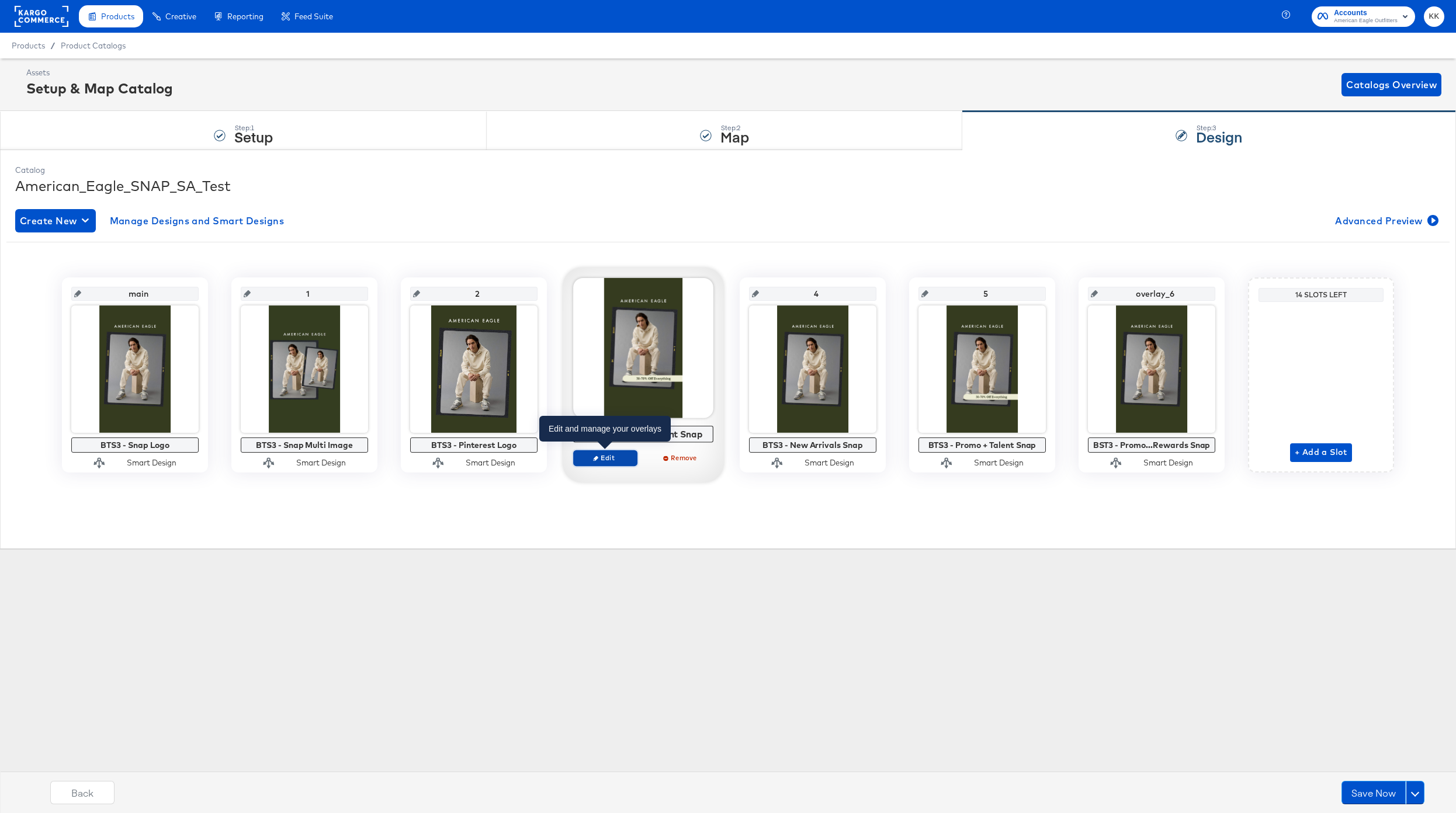
click at [606, 457] on span "Edit" at bounding box center [606, 457] width 54 height 9
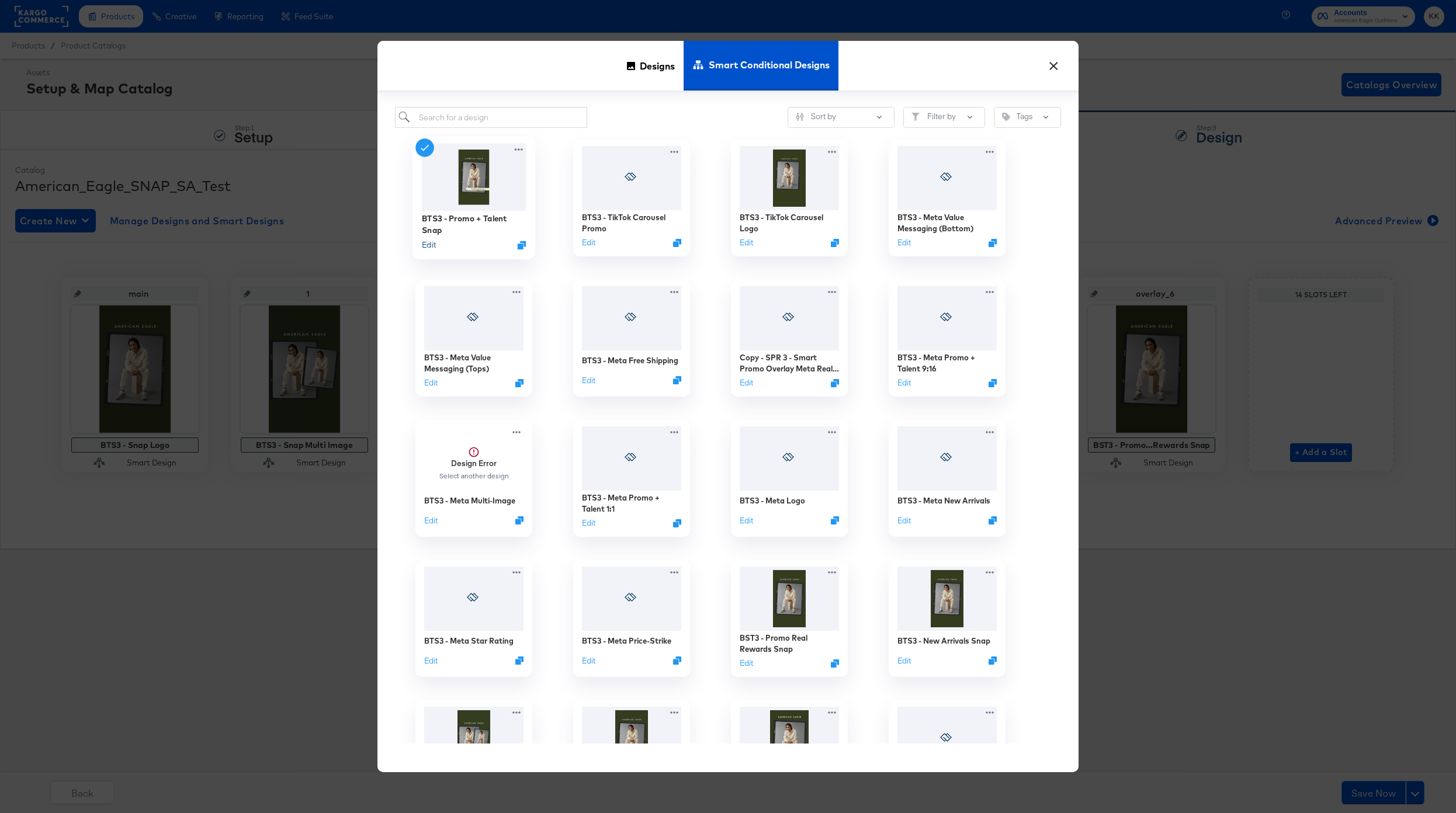
click at [432, 243] on button "Edit" at bounding box center [428, 245] width 14 height 11
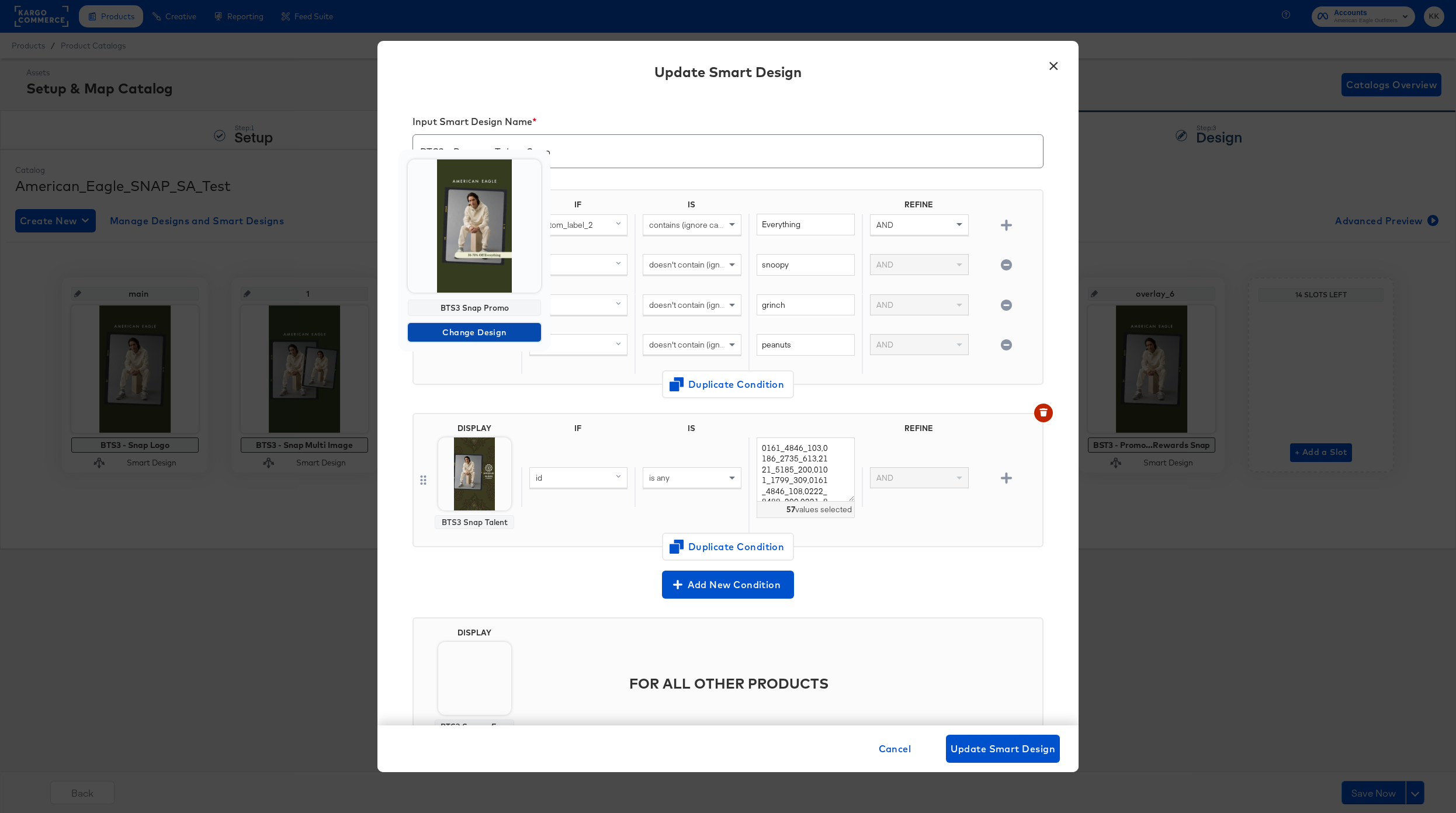
click at [475, 328] on span "Change Design" at bounding box center [474, 333] width 124 height 15
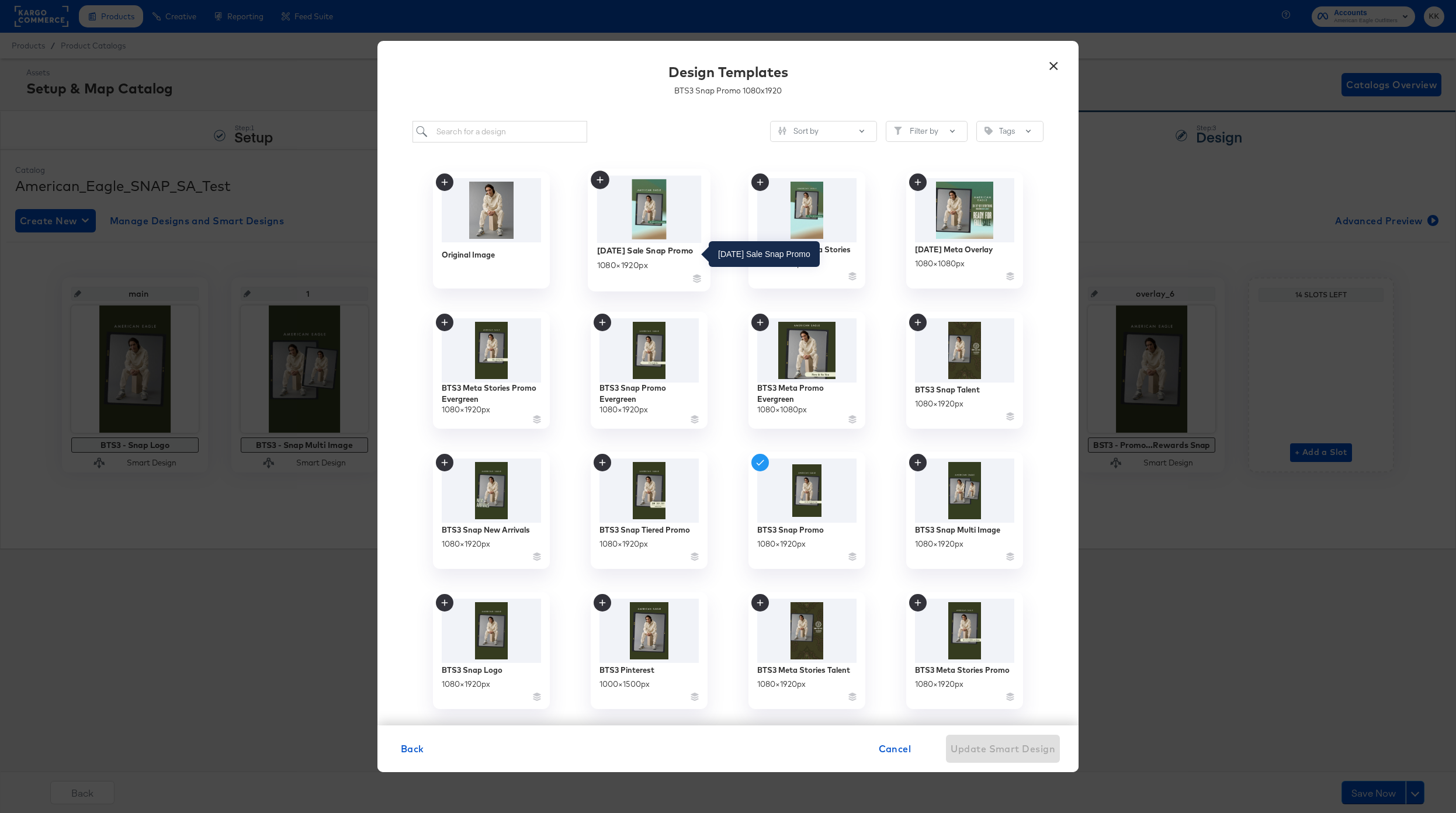
click at [660, 253] on div "Labor Day Sale Snap Promo" at bounding box center [645, 251] width 96 height 11
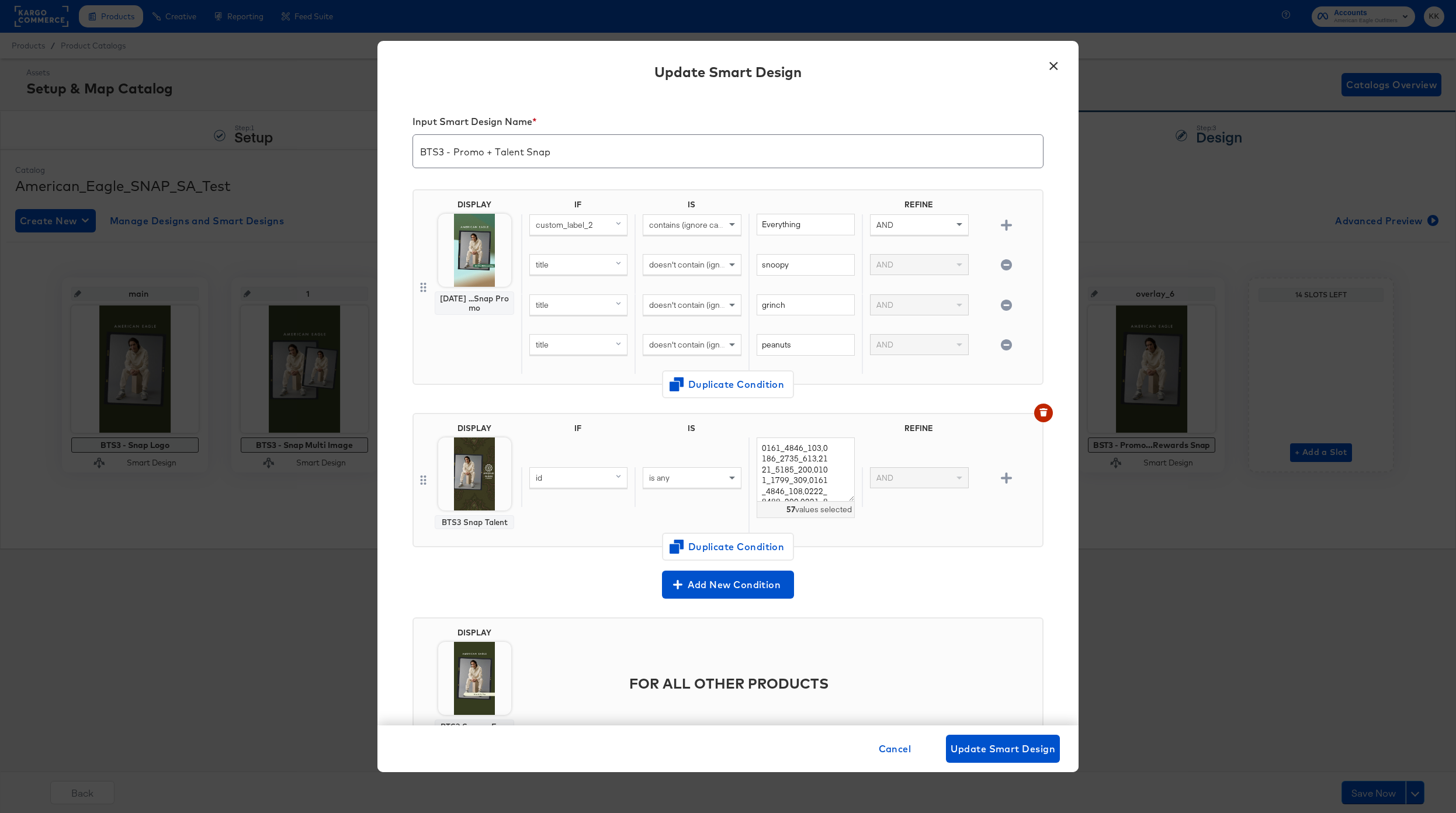
scroll to position [59, 0]
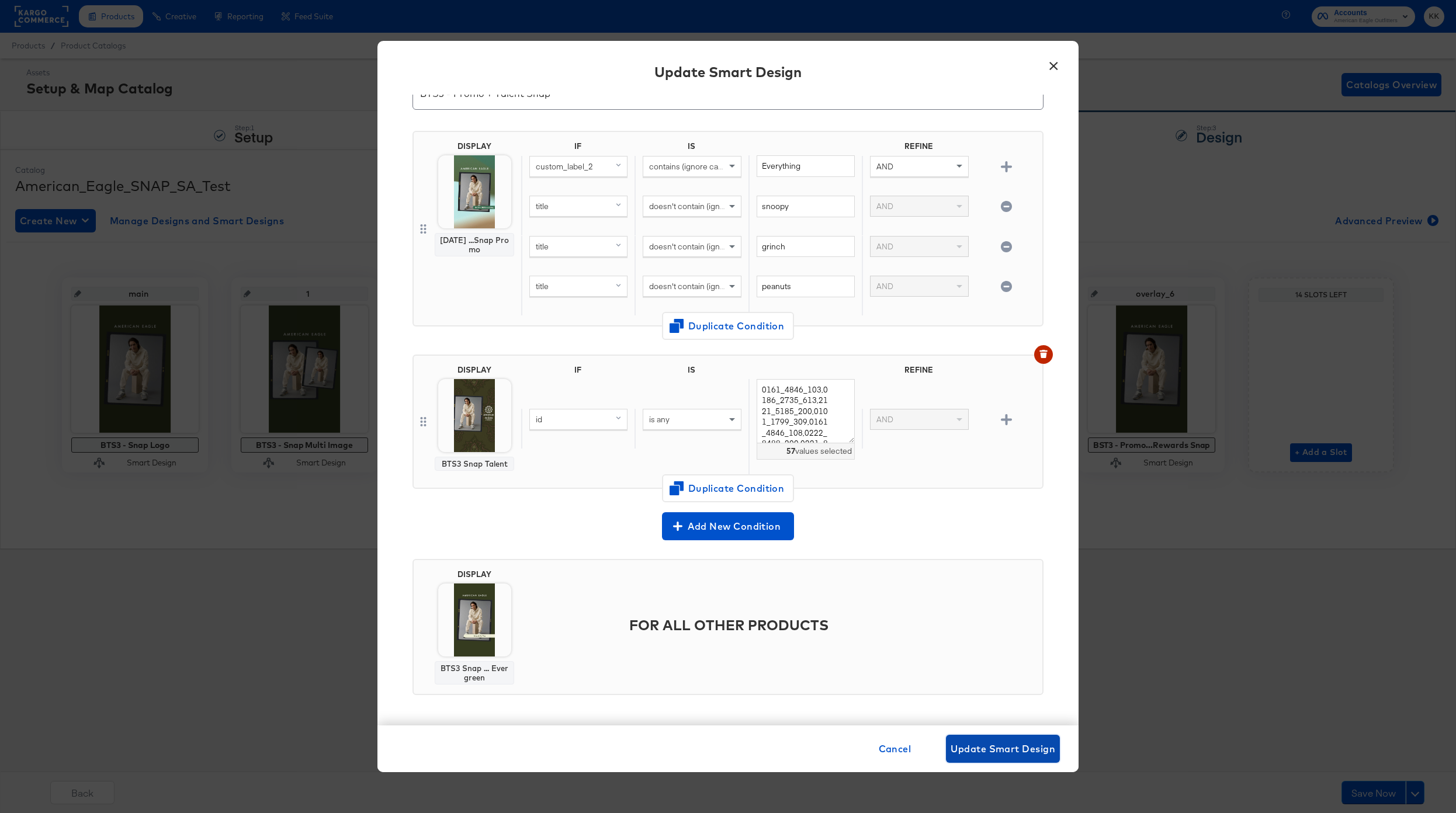
click at [1009, 748] on span "Update Smart Design" at bounding box center [1003, 749] width 104 height 16
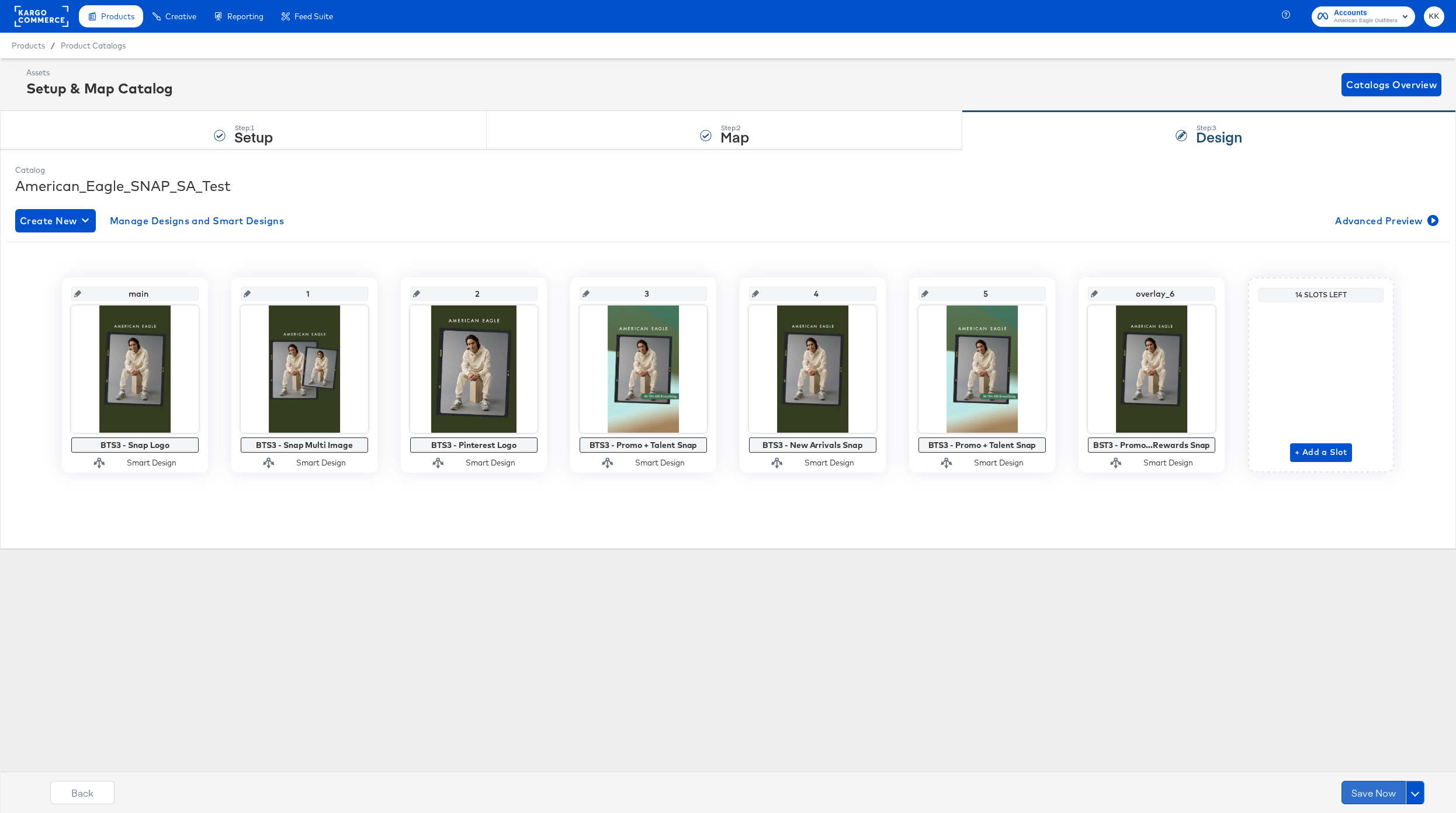
click at [1358, 802] on button "Save Now" at bounding box center [1373, 793] width 64 height 24
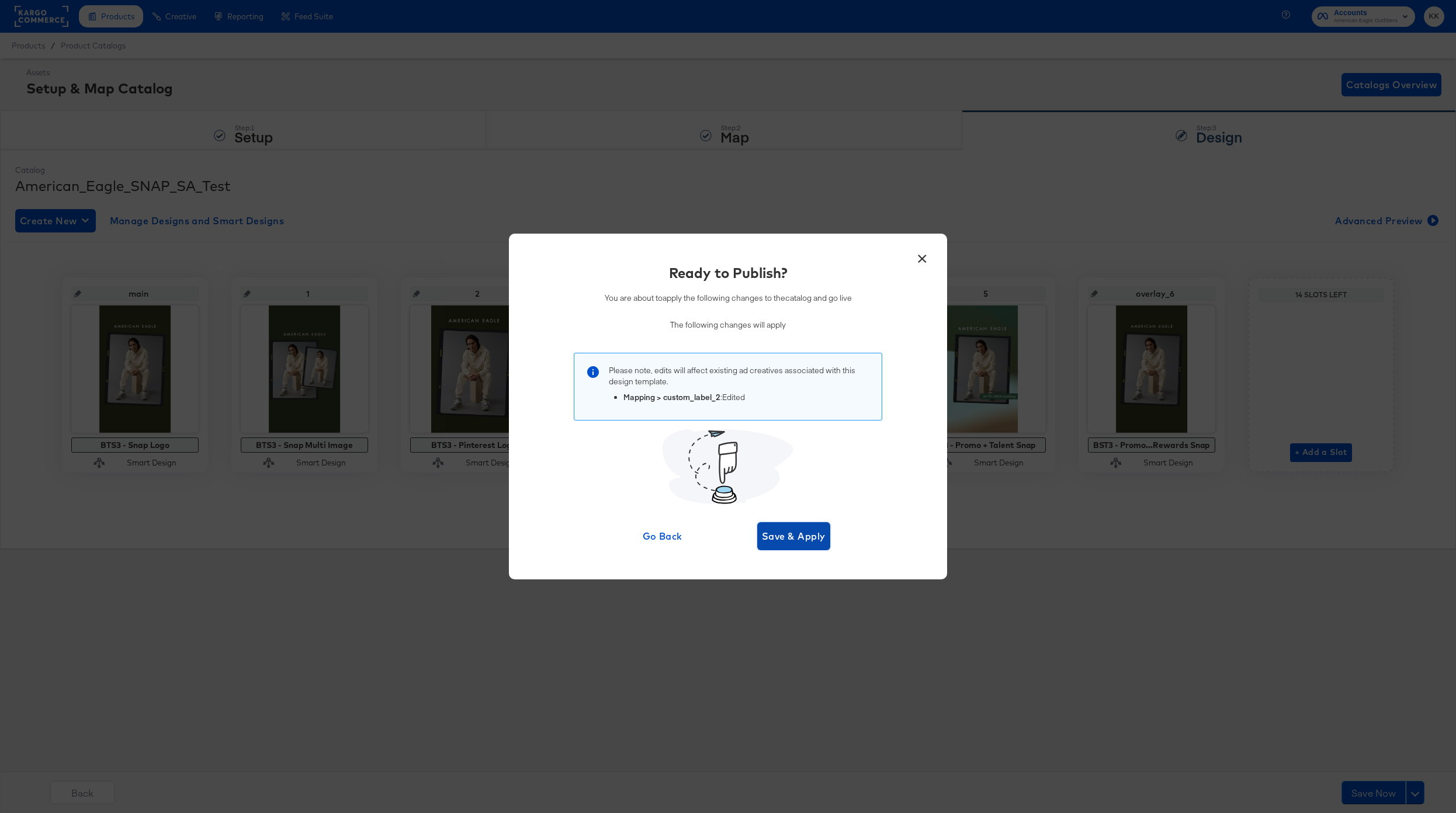
click at [810, 536] on span "Save & Apply" at bounding box center [794, 536] width 63 height 16
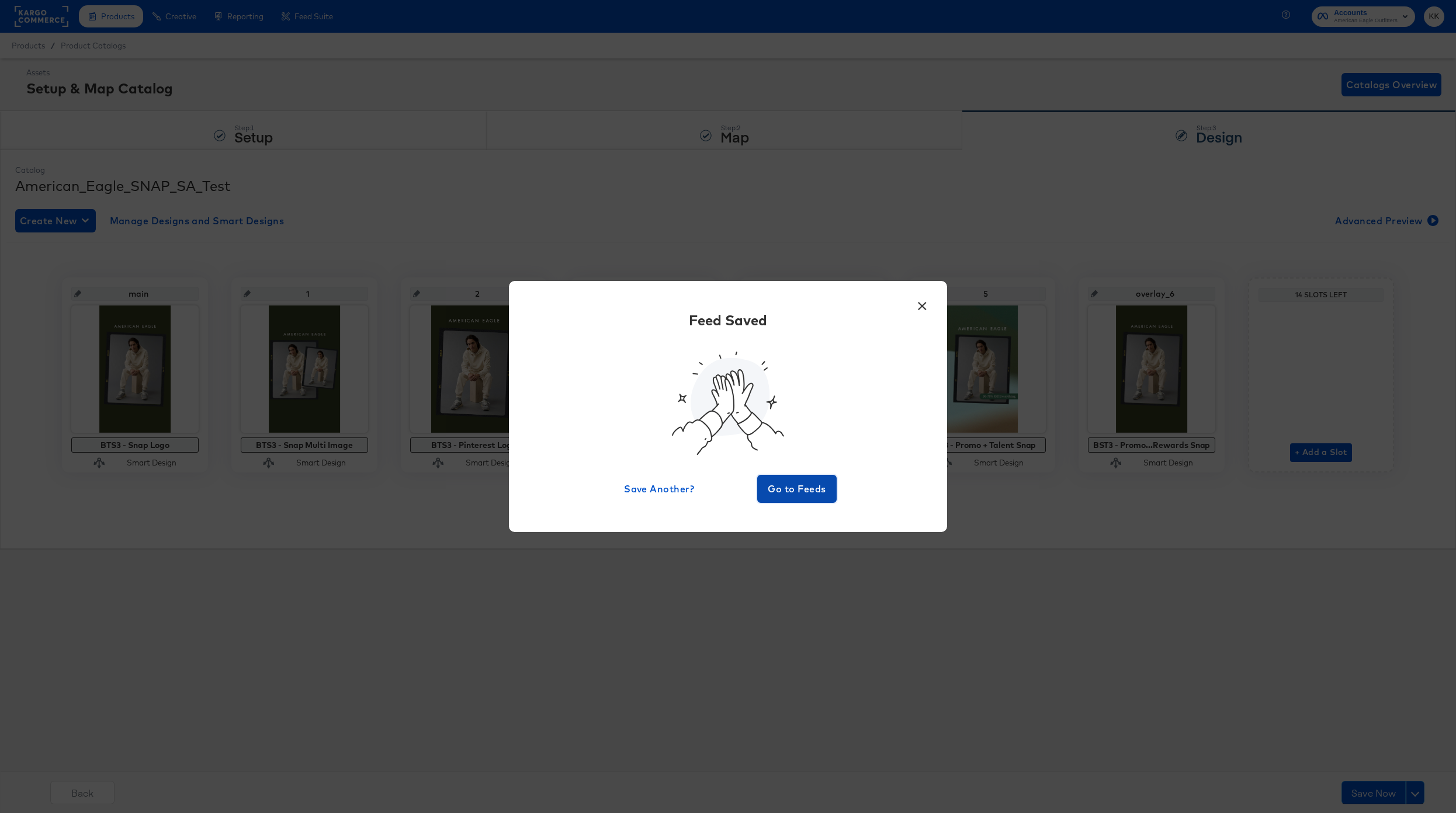
click at [807, 497] on button "Go to Feeds" at bounding box center [797, 489] width 80 height 28
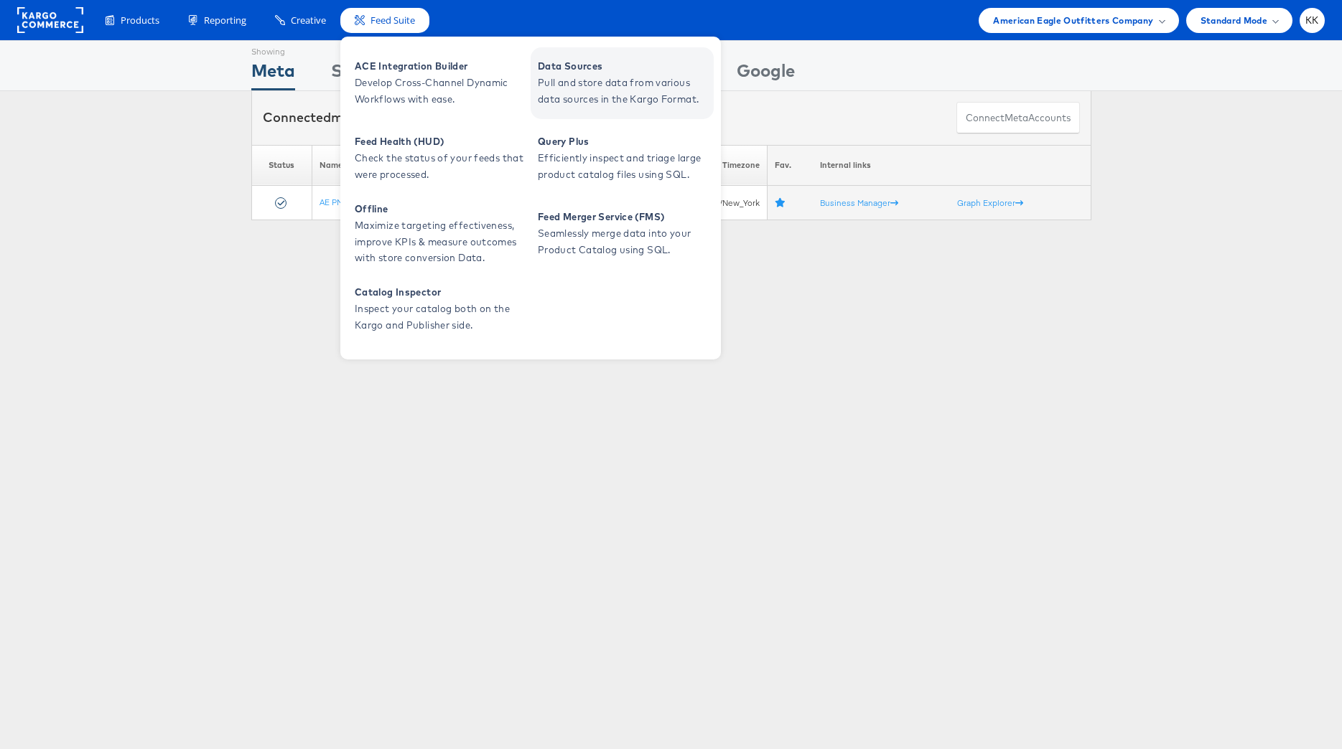
click at [582, 80] on span "Pull and store data from various data sources in the Kargo Format." at bounding box center [624, 91] width 172 height 33
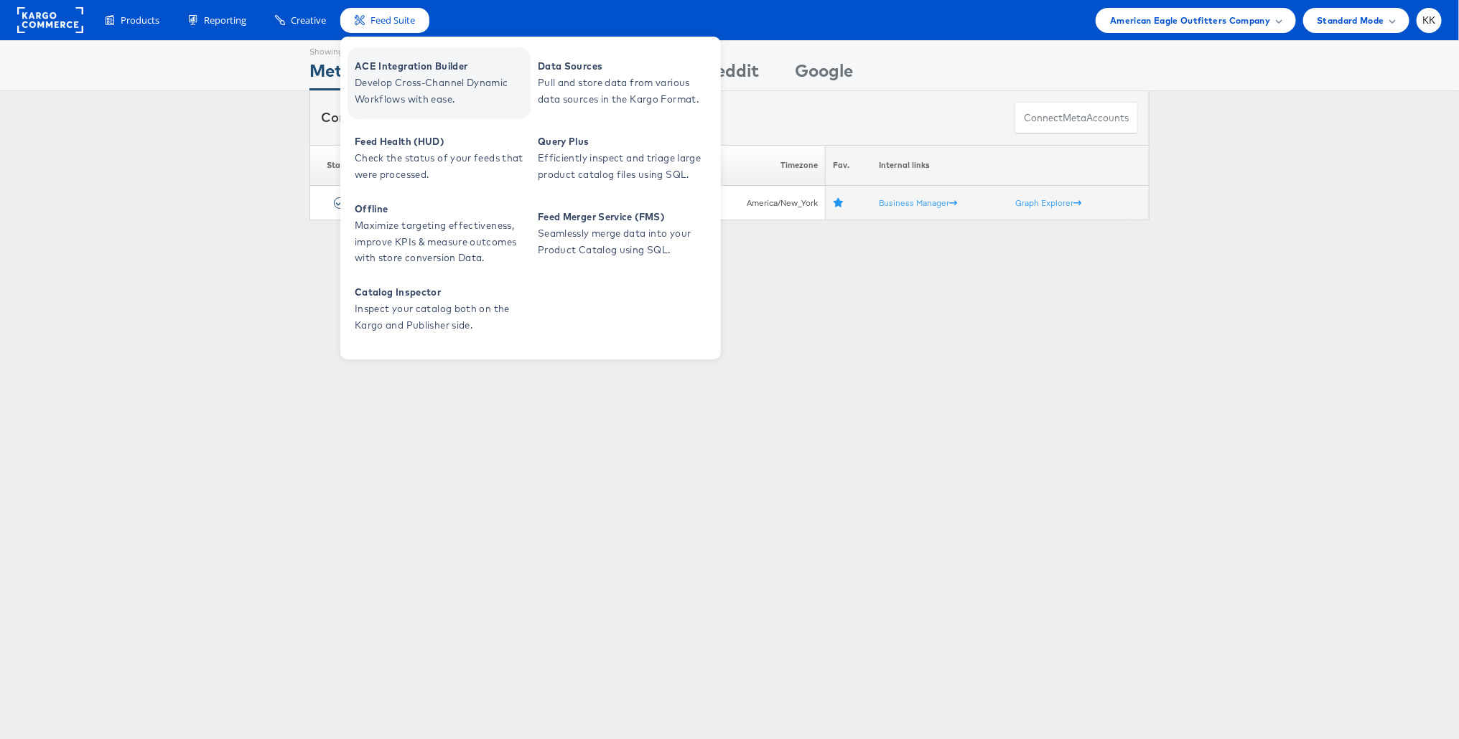
click at [403, 65] on span "ACE Integration Builder" at bounding box center [441, 66] width 172 height 17
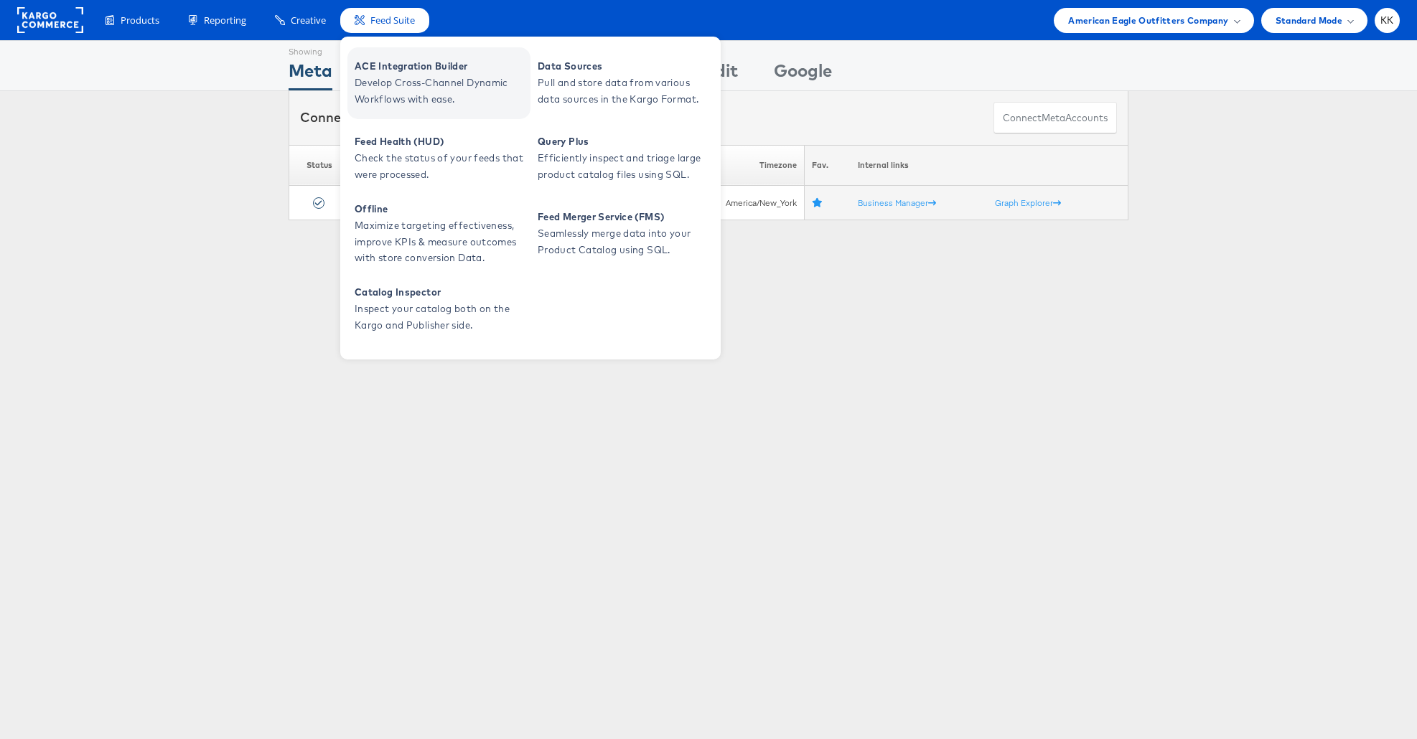
click at [401, 65] on span "ACE Integration Builder" at bounding box center [441, 66] width 172 height 17
